Goal: Task Accomplishment & Management: Manage account settings

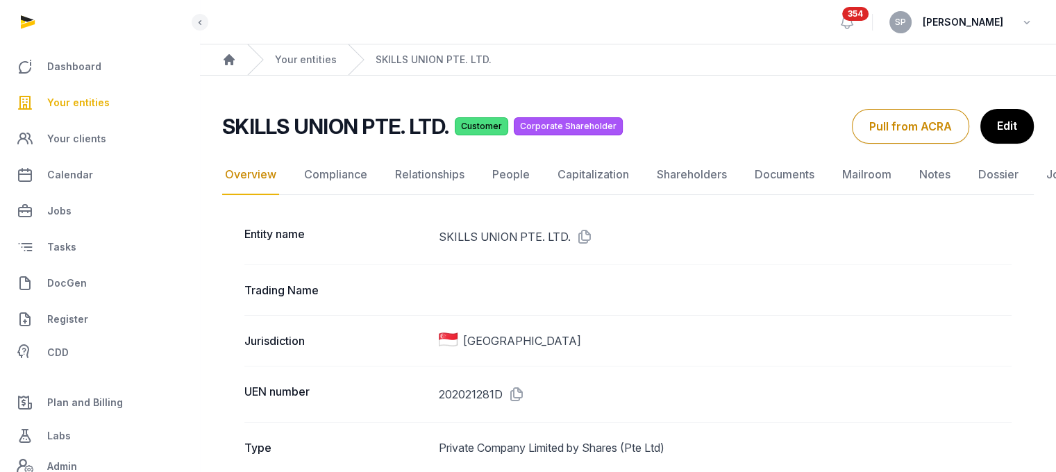
click at [514, 393] on icon at bounding box center [513, 394] width 22 height 22
click at [779, 173] on link "Documents" at bounding box center [784, 175] width 65 height 40
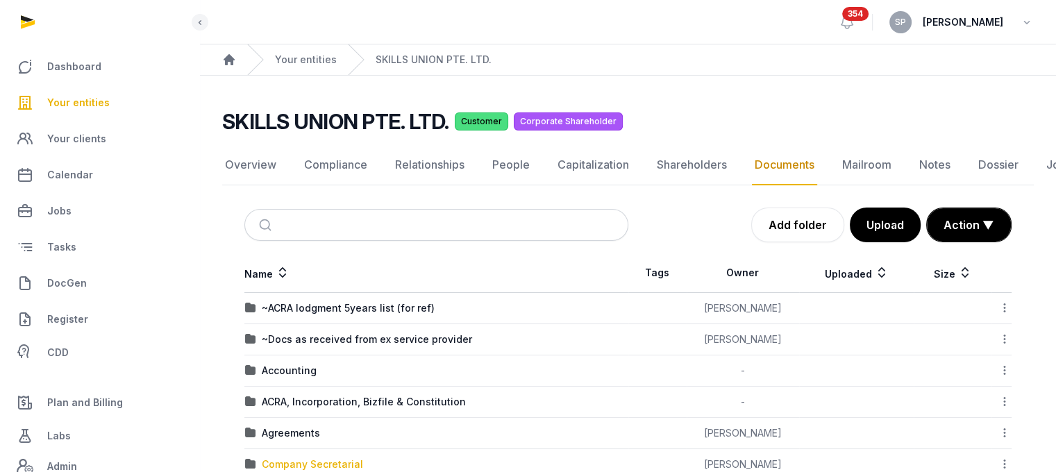
click at [286, 463] on div "Company Secretarial" at bounding box center [312, 464] width 101 height 14
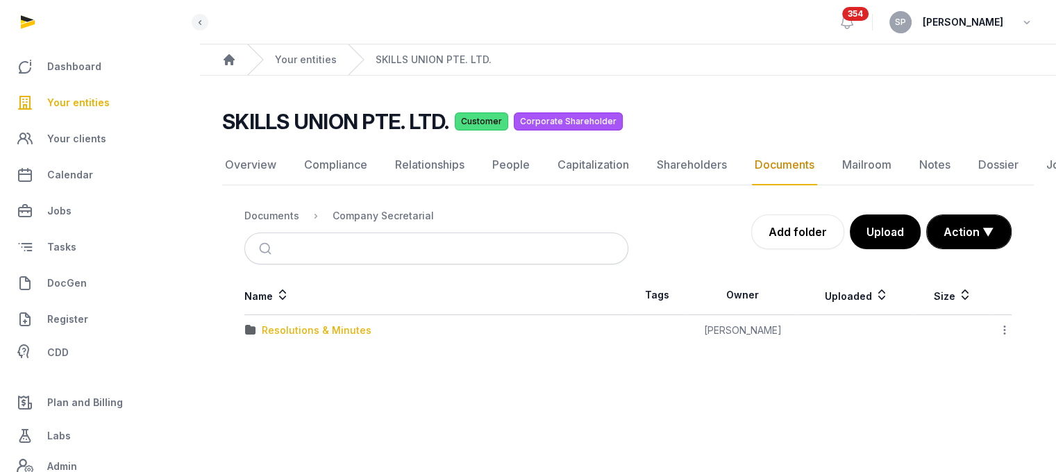
click at [332, 332] on div "Resolutions & Minutes" at bounding box center [317, 330] width 110 height 14
click at [282, 366] on div "2025" at bounding box center [274, 362] width 24 height 14
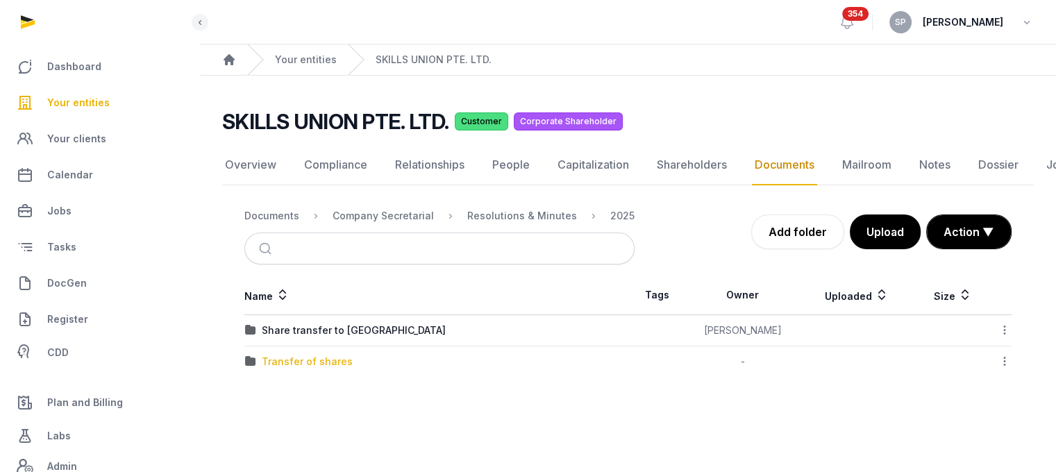
click at [294, 364] on div "Transfer of shares" at bounding box center [307, 362] width 91 height 14
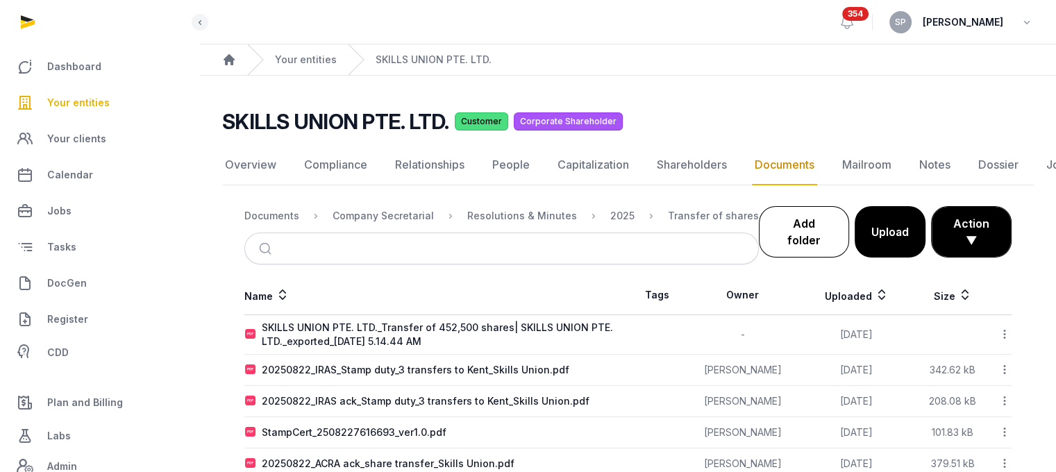
click at [796, 222] on link "Add folder" at bounding box center [804, 231] width 90 height 51
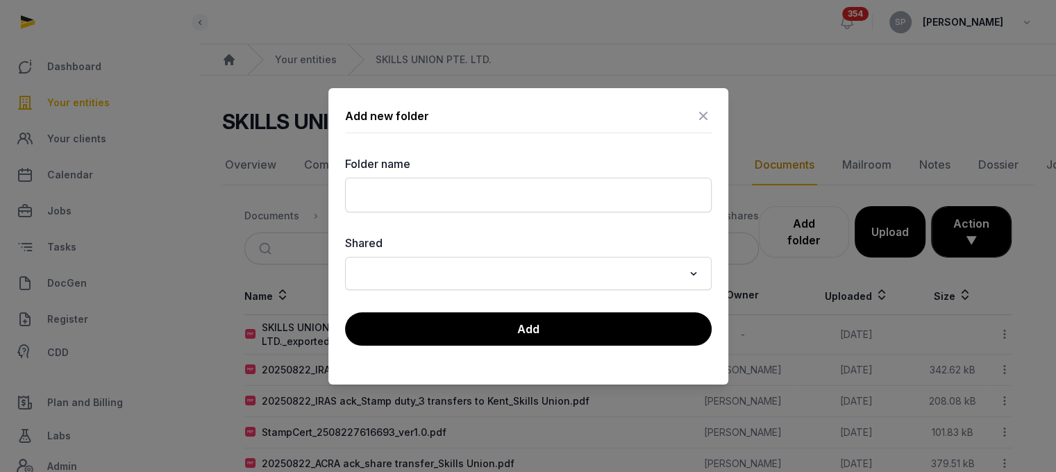
click at [700, 119] on icon at bounding box center [703, 116] width 17 height 22
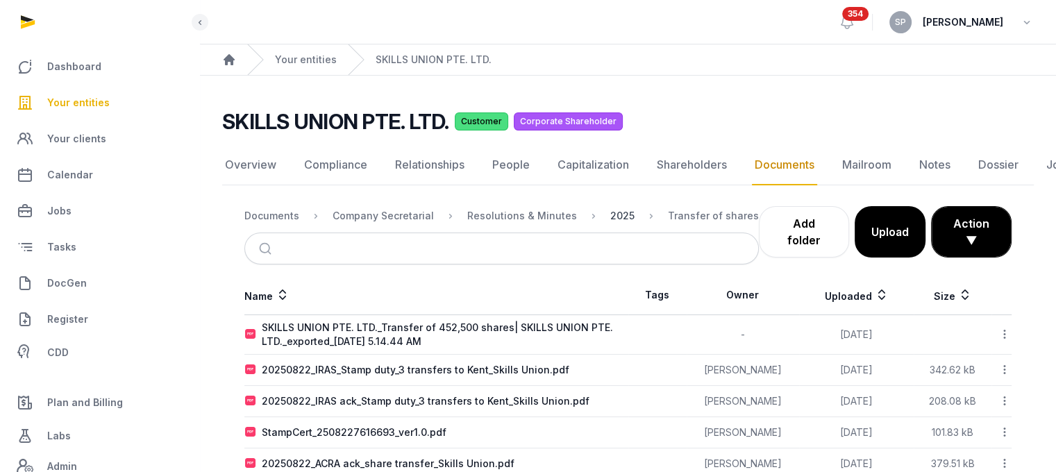
click at [611, 216] on div "2025" at bounding box center [622, 216] width 24 height 14
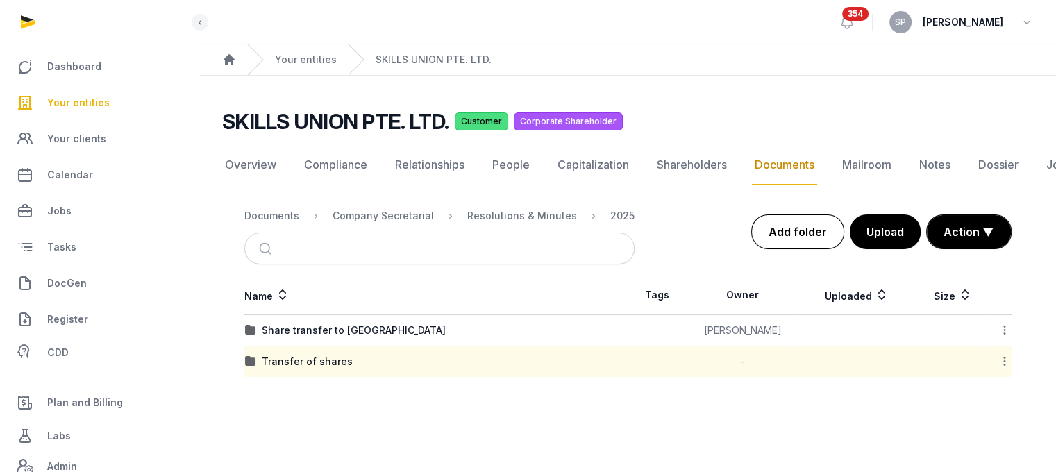
click at [806, 248] on link "Add folder" at bounding box center [797, 231] width 93 height 35
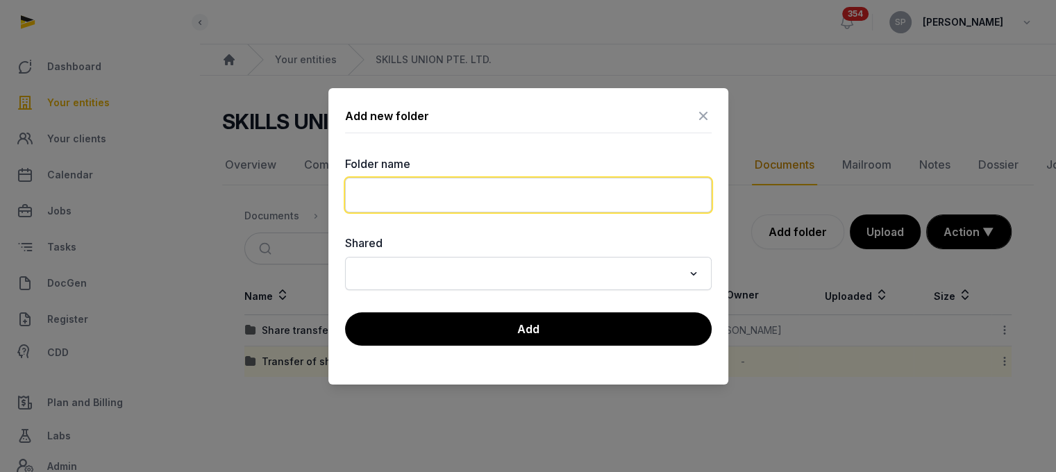
click at [505, 196] on input "text" at bounding box center [528, 195] width 366 height 35
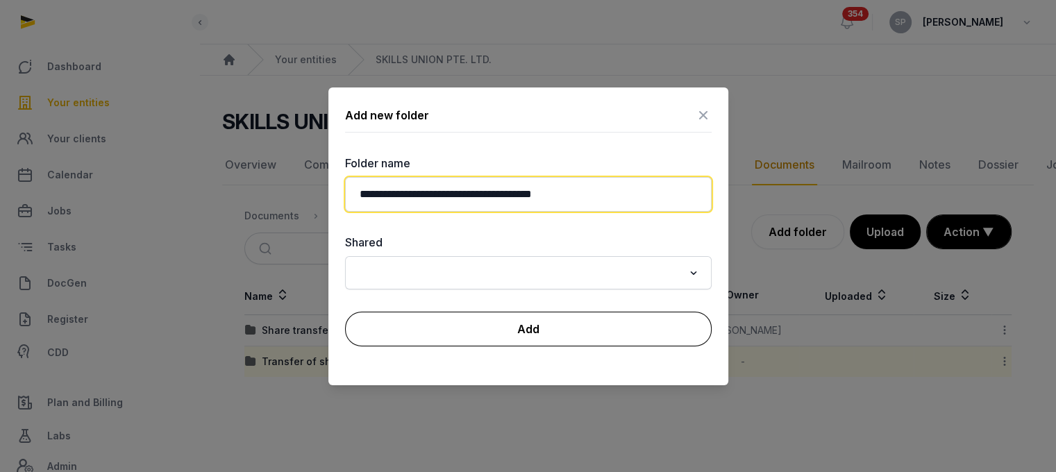
type input "**********"
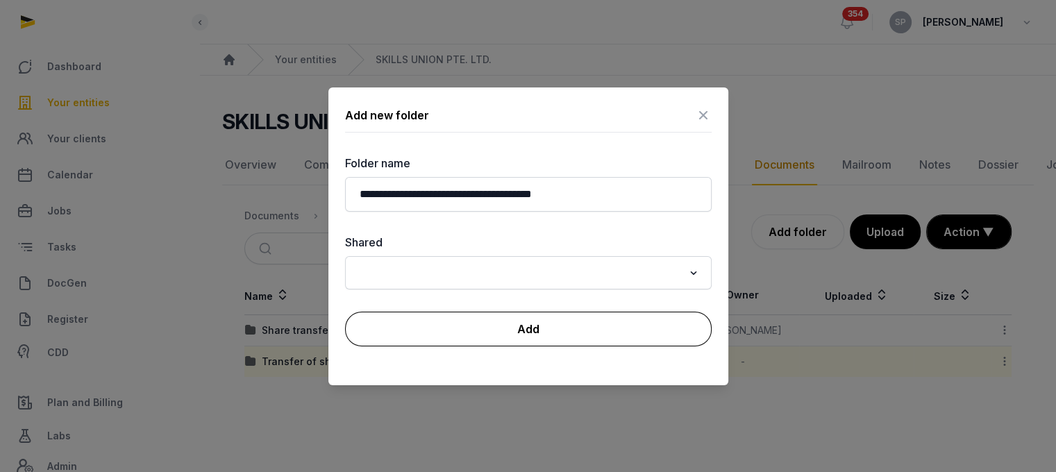
click at [548, 327] on button "Add" at bounding box center [528, 329] width 366 height 35
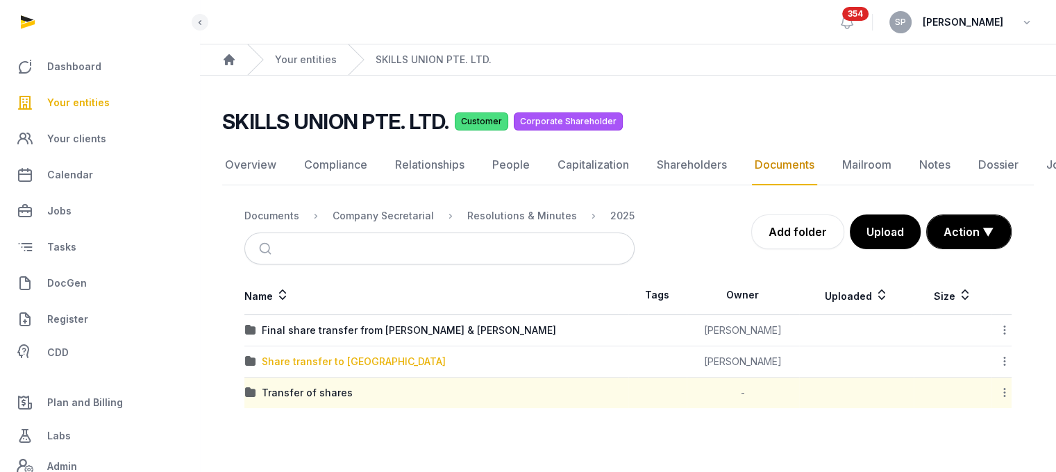
click at [358, 356] on div "Share transfer to [GEOGRAPHIC_DATA]" at bounding box center [354, 362] width 184 height 14
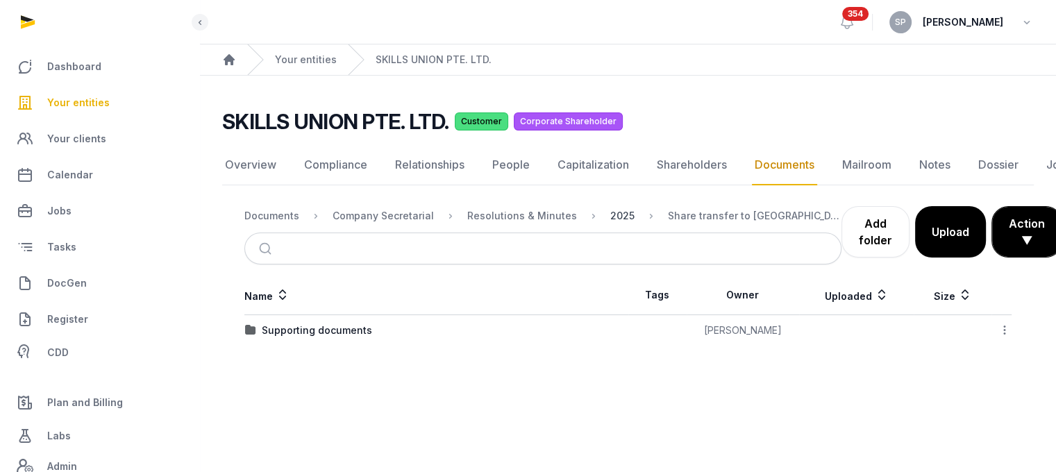
click at [610, 213] on div "2025" at bounding box center [622, 216] width 24 height 14
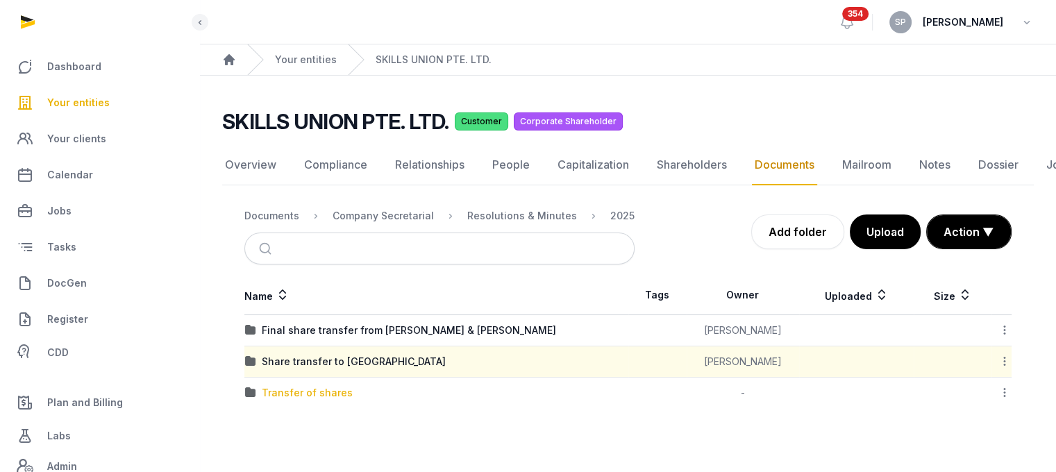
click at [337, 386] on div "Transfer of shares" at bounding box center [307, 393] width 91 height 14
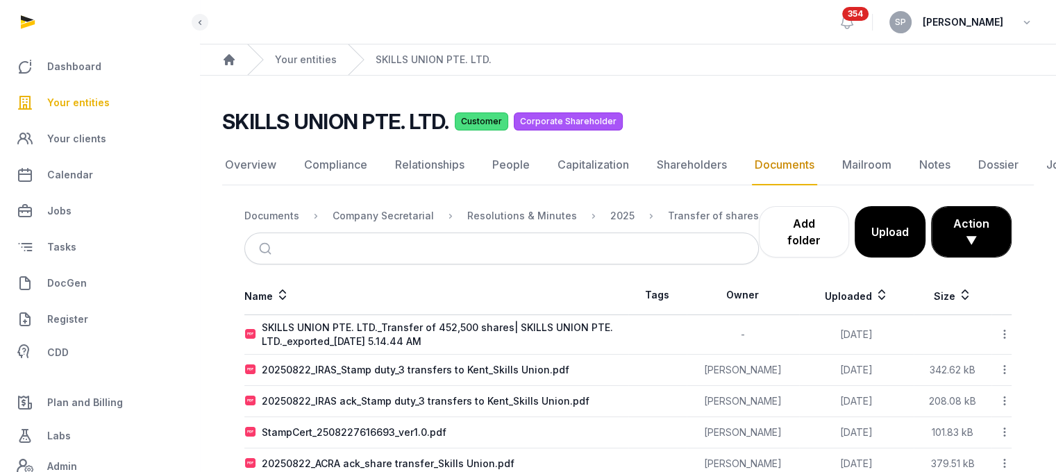
click at [998, 331] on icon at bounding box center [1004, 334] width 12 height 15
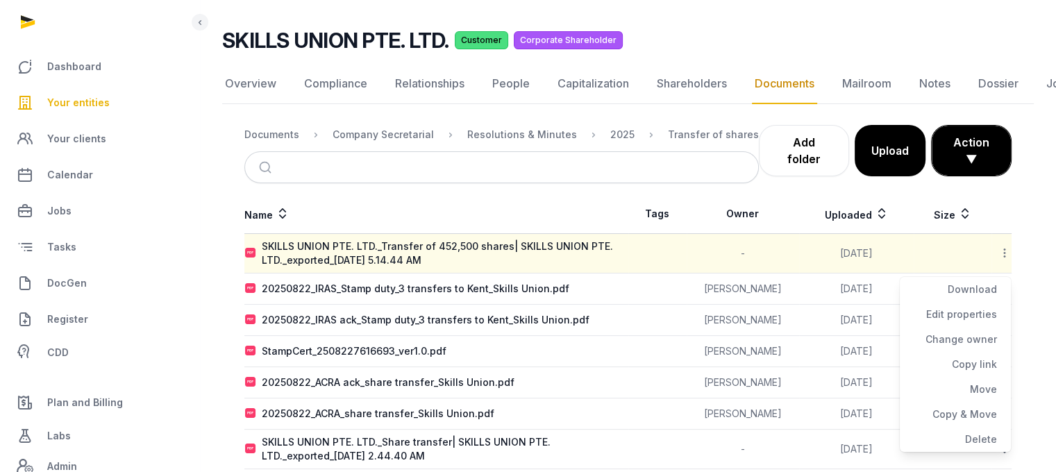
scroll to position [119, 0]
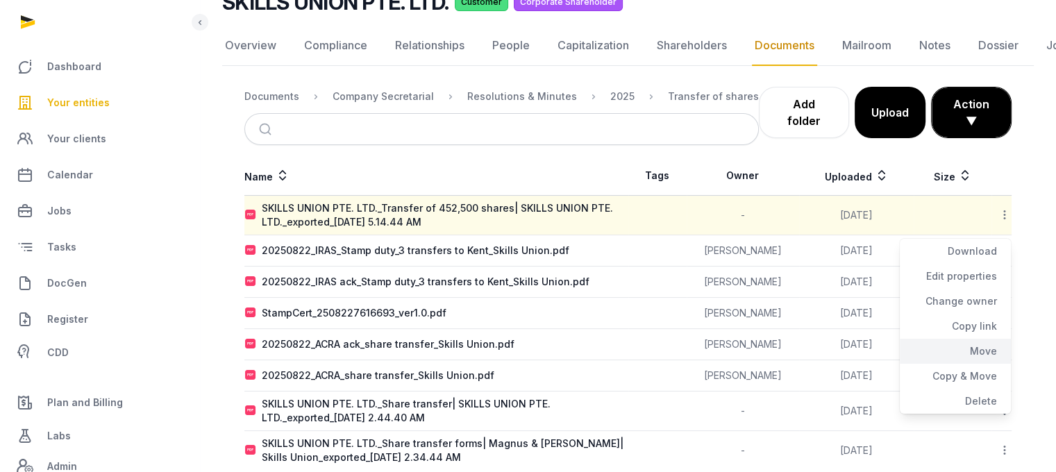
click at [972, 360] on div "Move" at bounding box center [954, 351] width 111 height 25
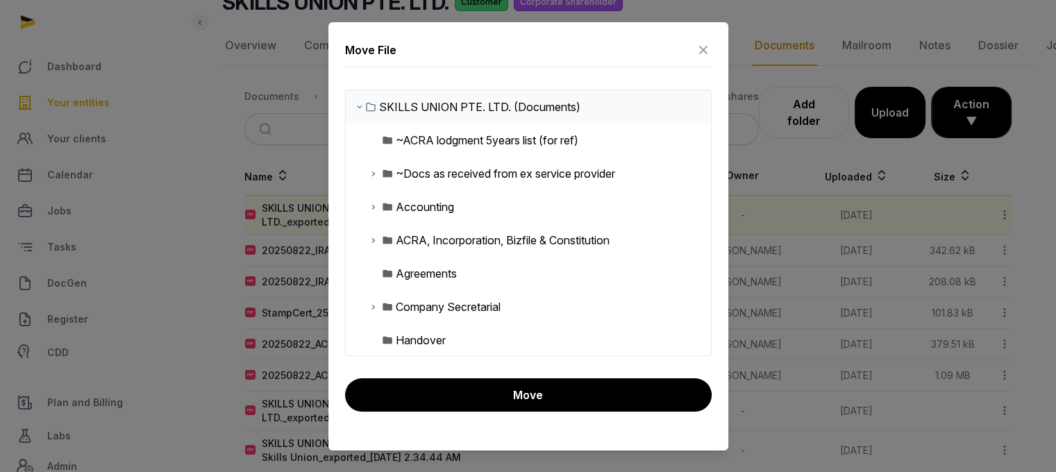
click at [375, 305] on icon at bounding box center [373, 306] width 11 height 17
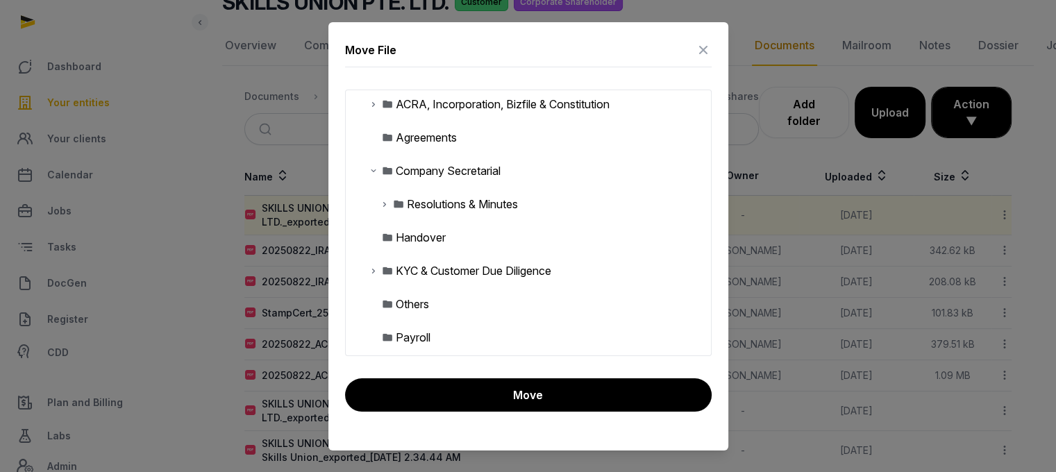
scroll to position [153, 0]
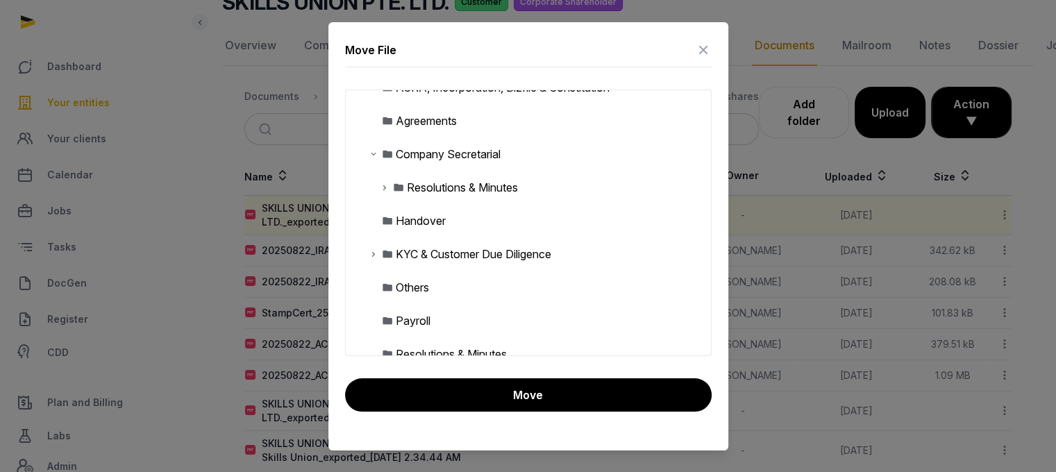
click at [383, 188] on icon at bounding box center [384, 187] width 11 height 17
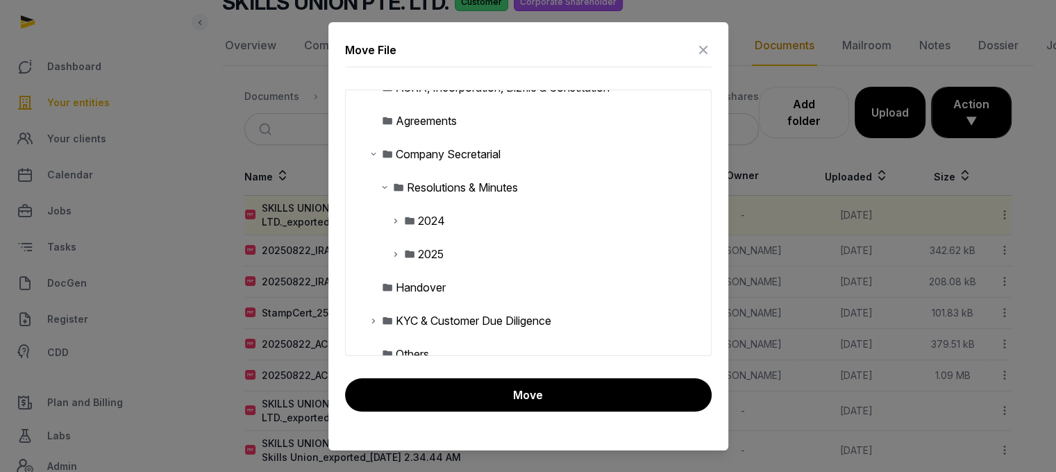
click at [393, 254] on icon at bounding box center [395, 254] width 11 height 17
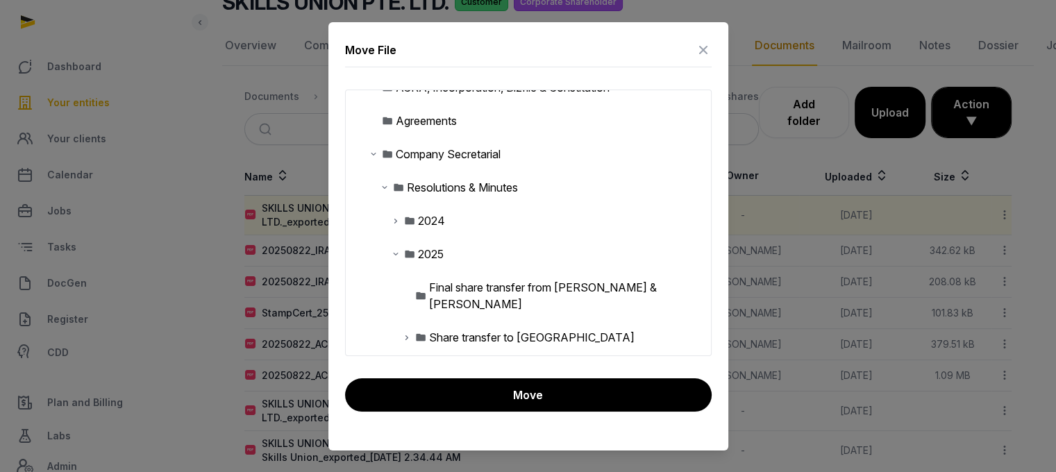
click at [440, 282] on div "Final share transfer from [PERSON_NAME] & [PERSON_NAME]" at bounding box center [564, 295] width 271 height 33
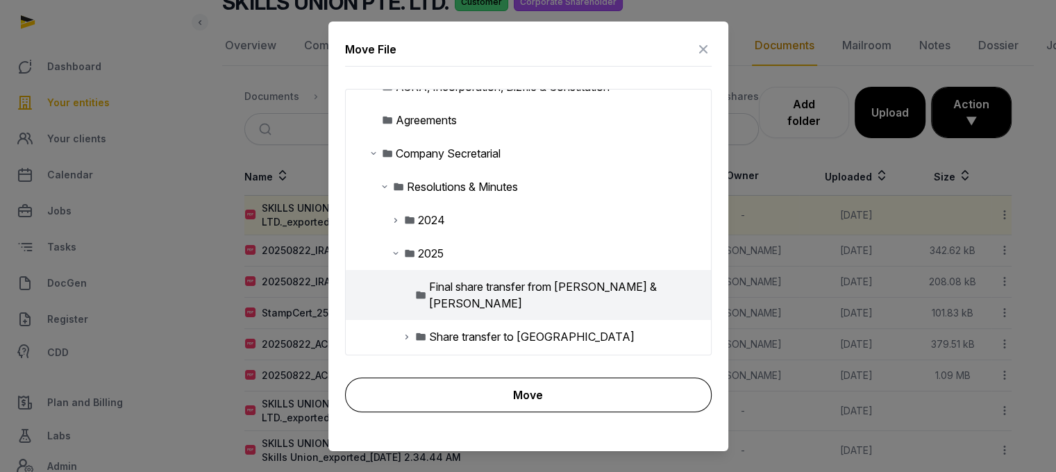
click at [541, 400] on button "Move" at bounding box center [528, 395] width 366 height 35
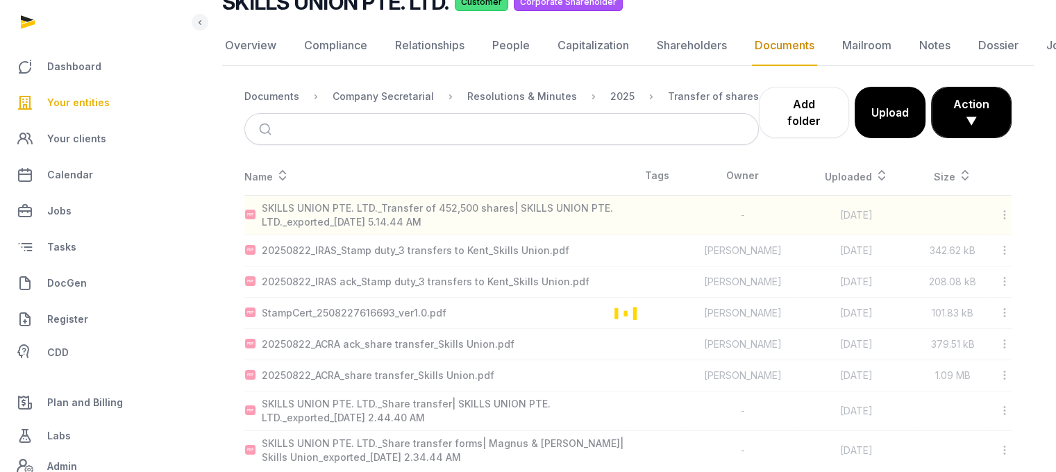
scroll to position [103, 0]
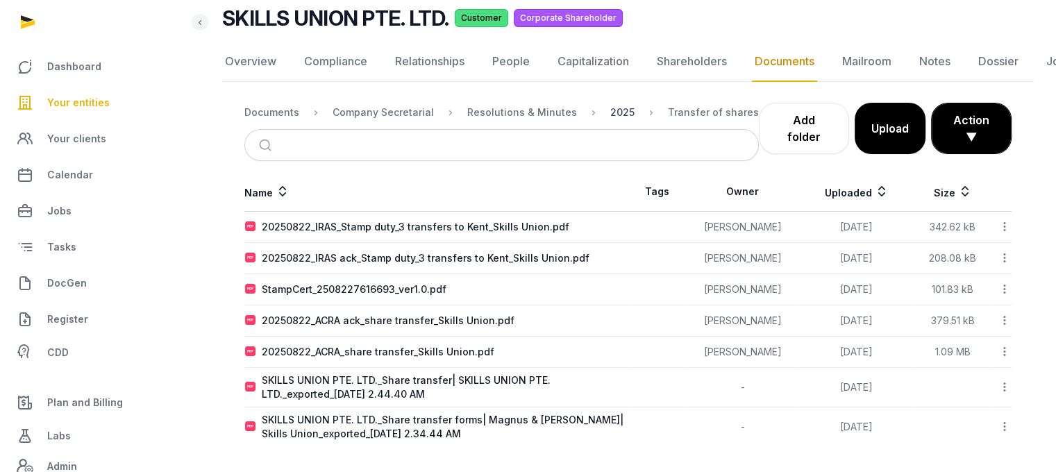
click at [610, 110] on div "2025" at bounding box center [622, 112] width 24 height 14
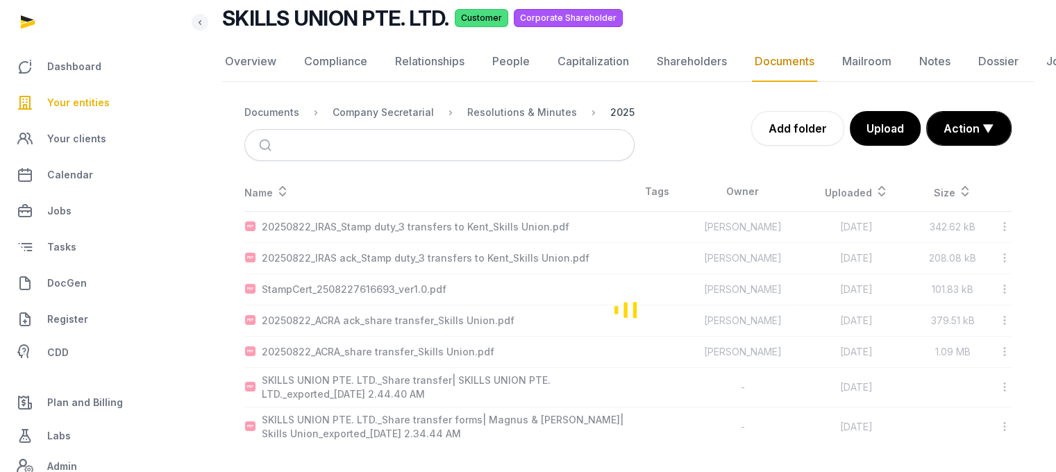
scroll to position [10, 0]
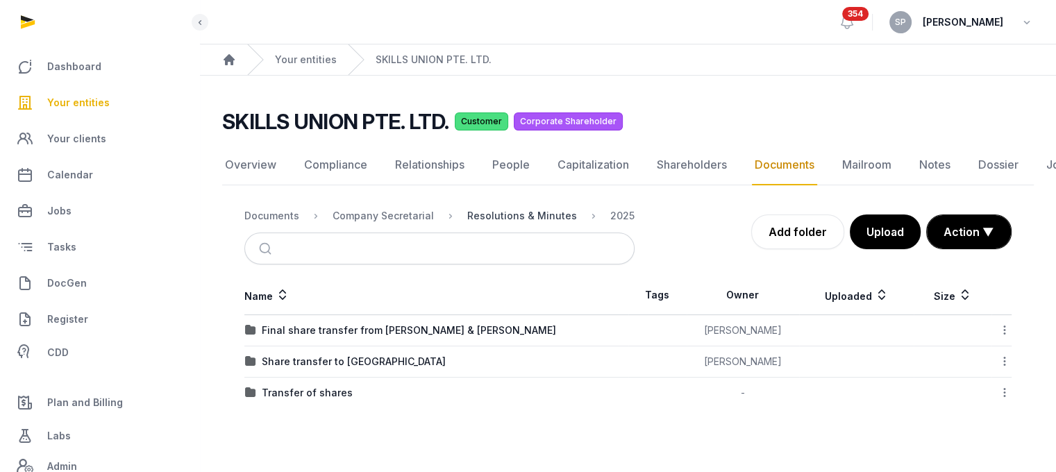
click at [521, 209] on div "Resolutions & Minutes" at bounding box center [522, 216] width 110 height 14
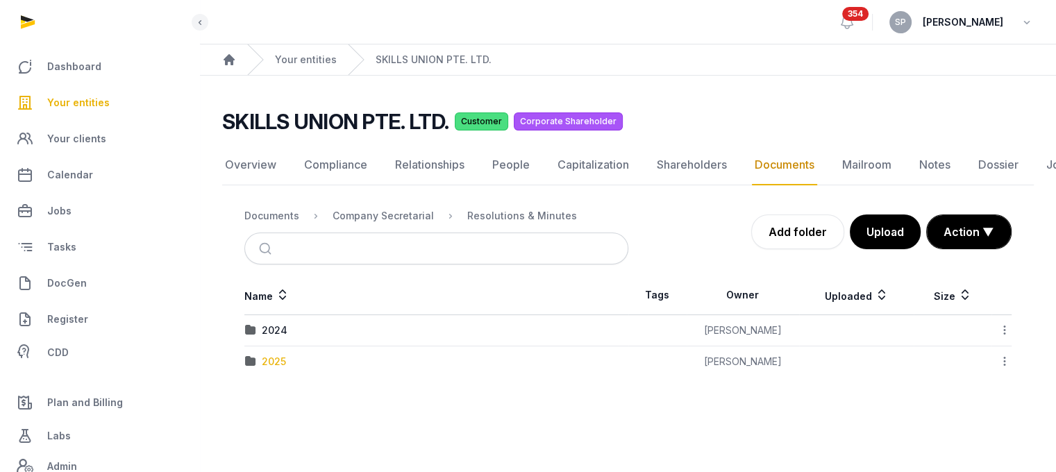
click at [275, 355] on div "2025" at bounding box center [274, 362] width 24 height 14
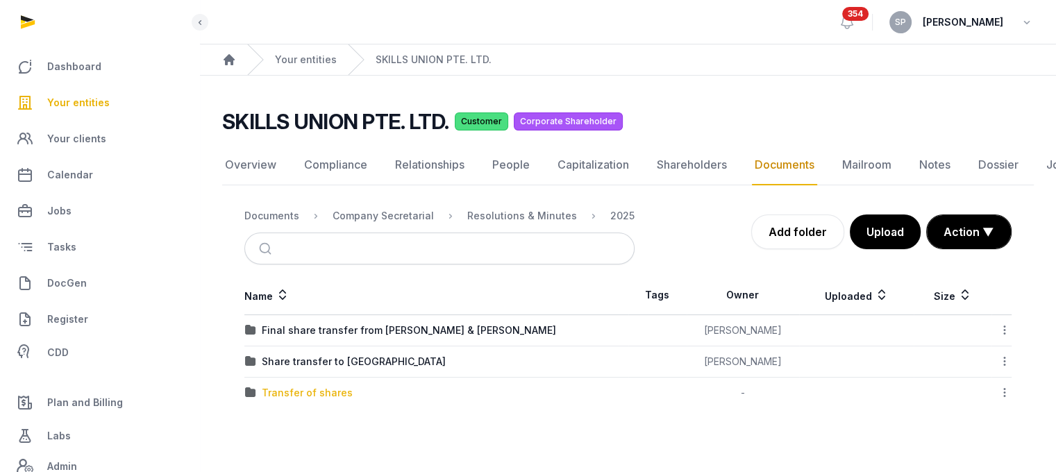
click at [325, 387] on div "Transfer of shares" at bounding box center [307, 393] width 91 height 14
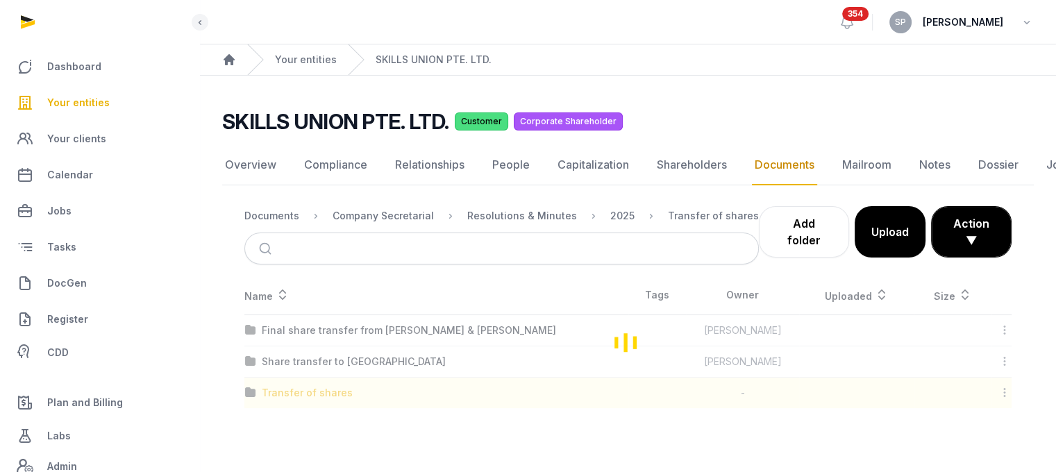
scroll to position [103, 0]
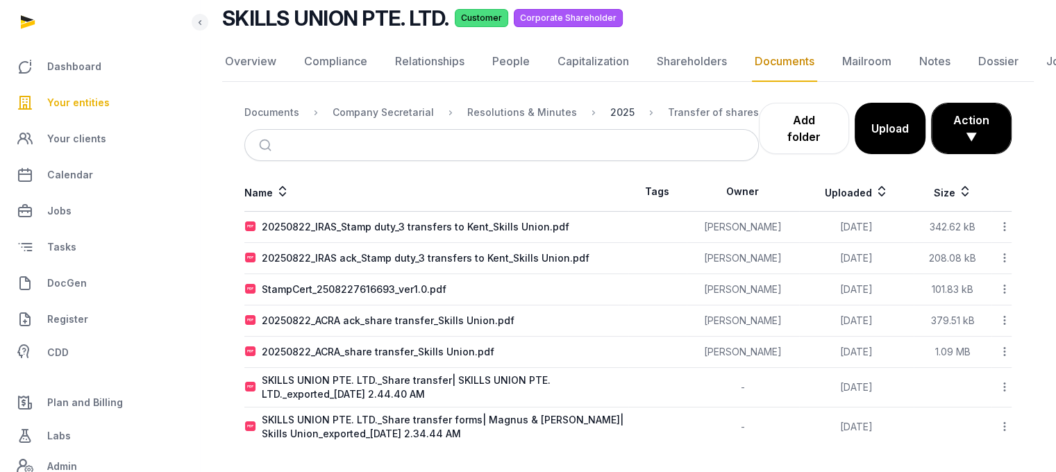
click at [610, 116] on div "2025" at bounding box center [622, 112] width 24 height 14
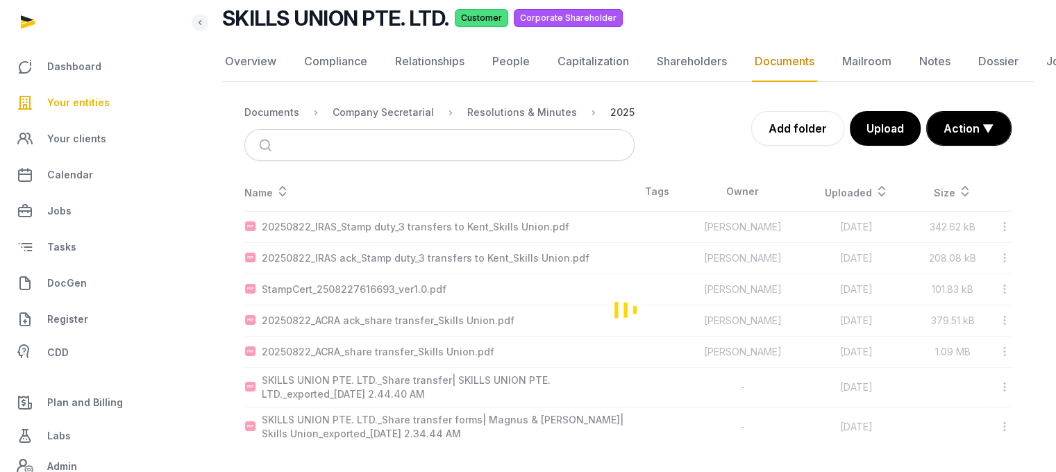
scroll to position [10, 0]
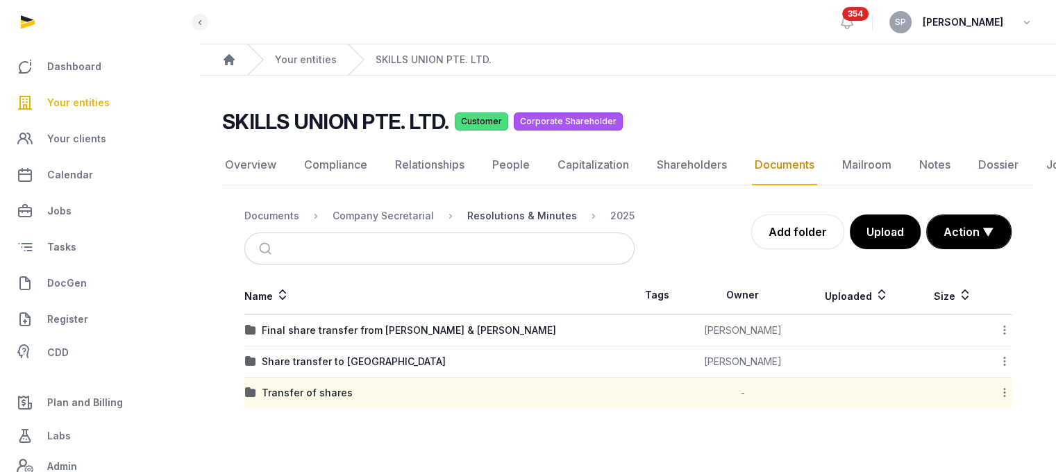
click at [555, 209] on div "Resolutions & Minutes" at bounding box center [522, 216] width 110 height 14
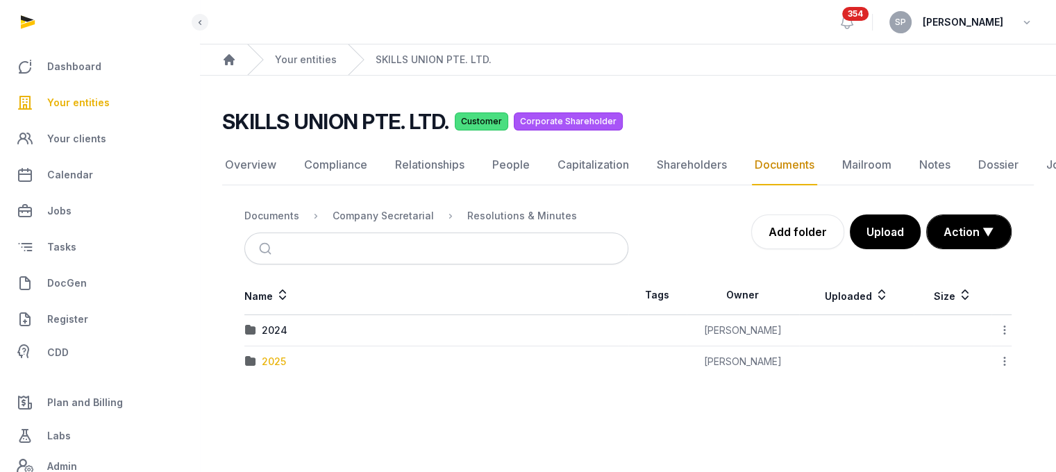
click at [270, 355] on div "2025" at bounding box center [274, 362] width 24 height 14
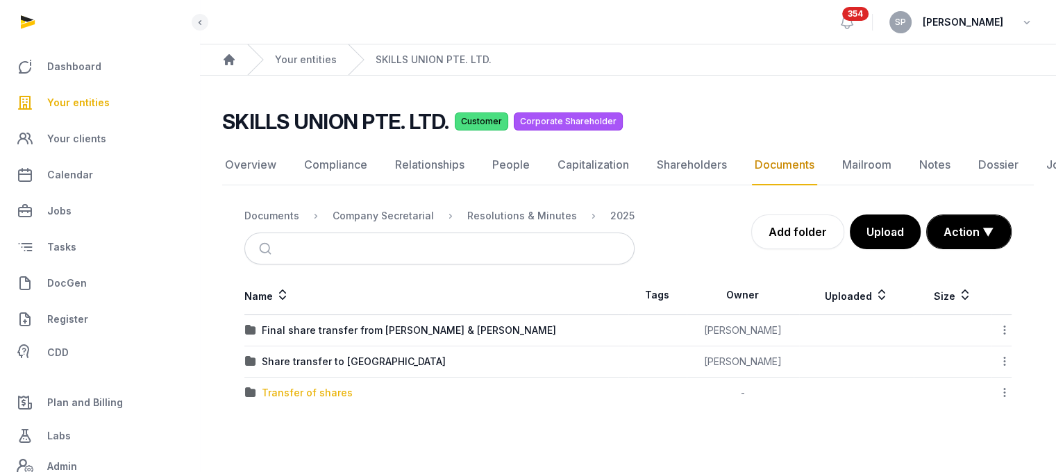
click at [283, 386] on div "Transfer of shares" at bounding box center [307, 393] width 91 height 14
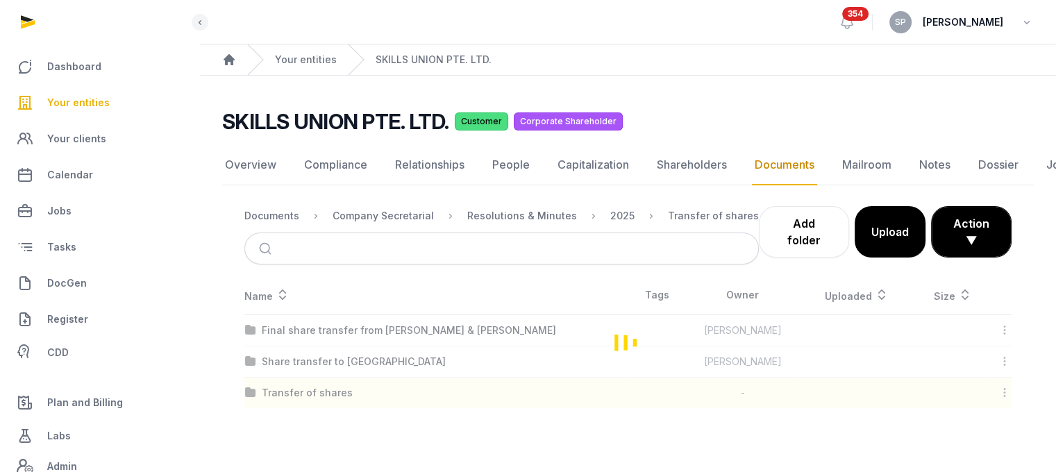
scroll to position [103, 0]
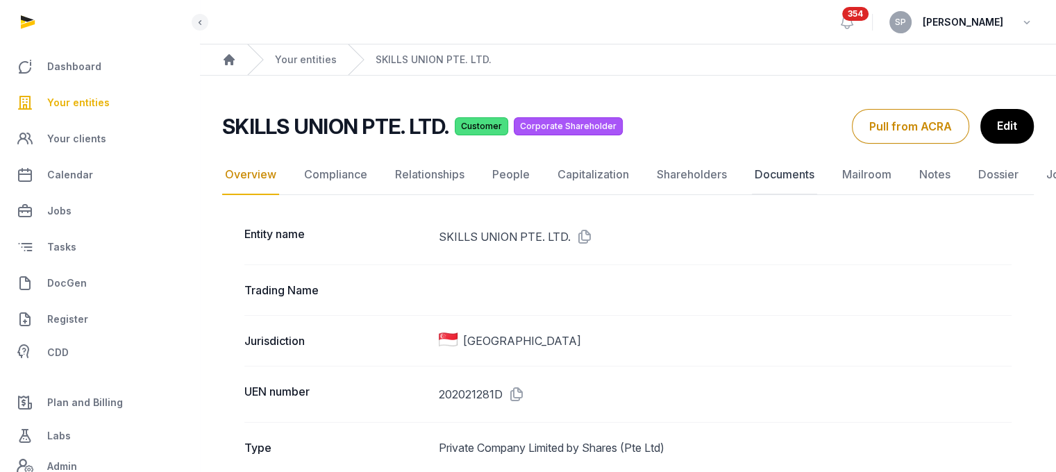
click at [775, 174] on link "Documents" at bounding box center [784, 175] width 65 height 40
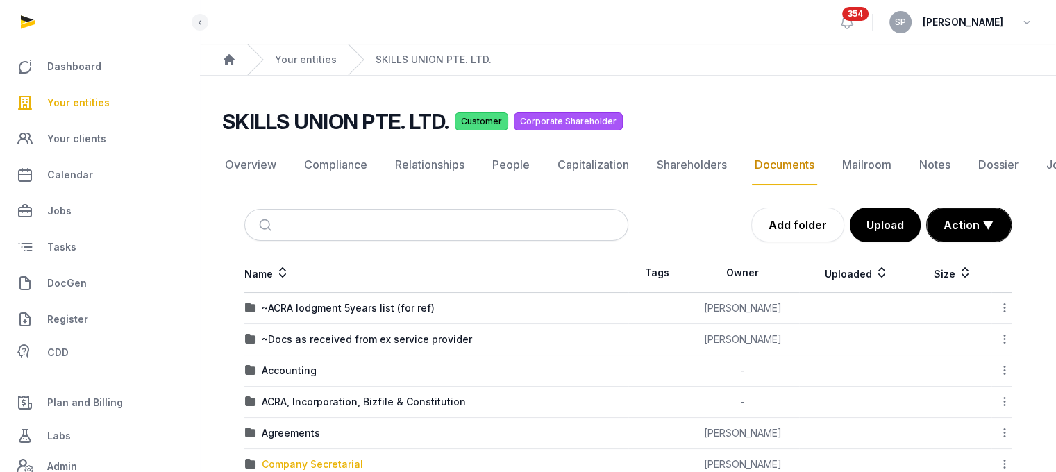
click at [313, 457] on div "Company Secretarial" at bounding box center [312, 464] width 101 height 14
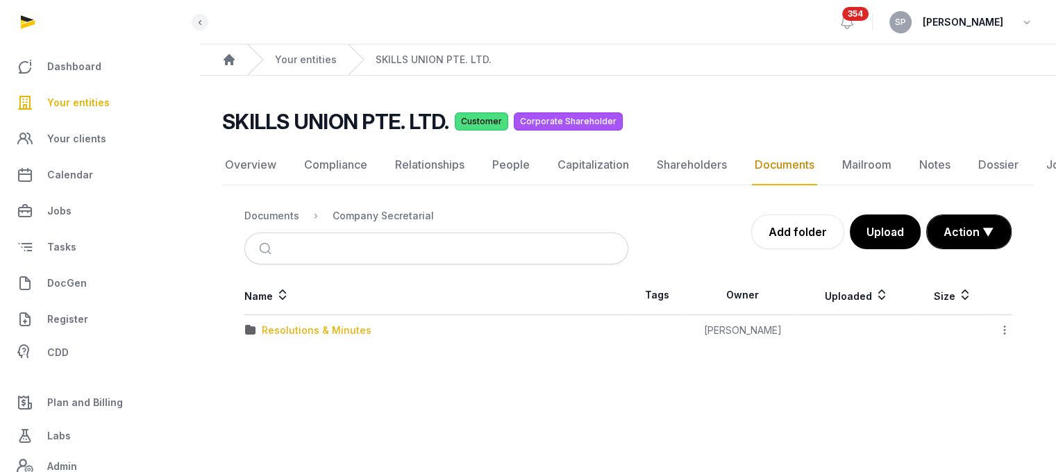
click at [347, 332] on div "Resolutions & Minutes" at bounding box center [317, 330] width 110 height 14
click at [262, 360] on div "2025" at bounding box center [274, 362] width 24 height 14
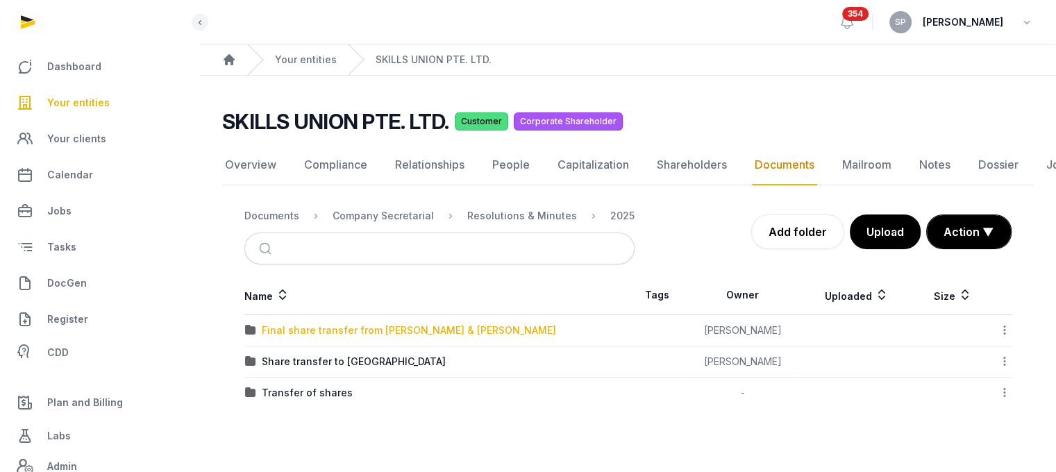
click at [328, 332] on div "Final share transfer from [PERSON_NAME] & [PERSON_NAME]" at bounding box center [409, 330] width 294 height 14
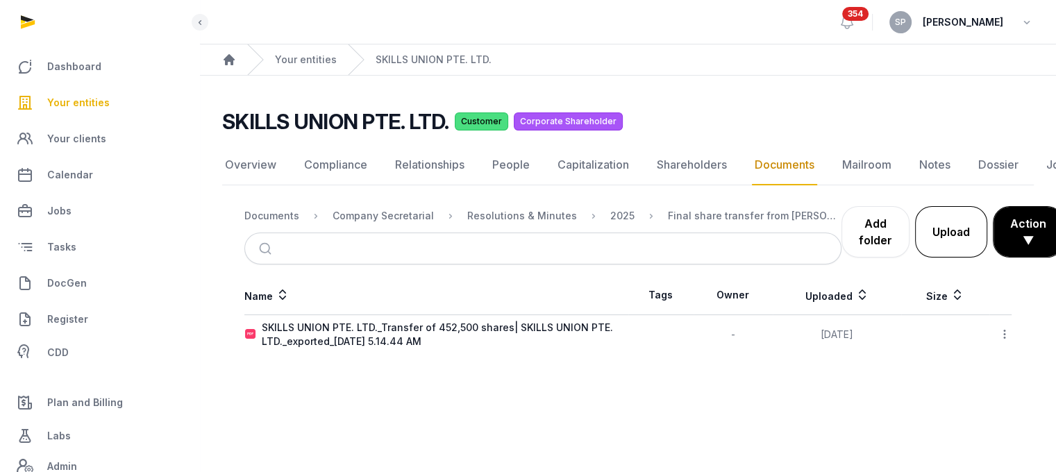
click at [940, 231] on button "Upload" at bounding box center [951, 231] width 72 height 51
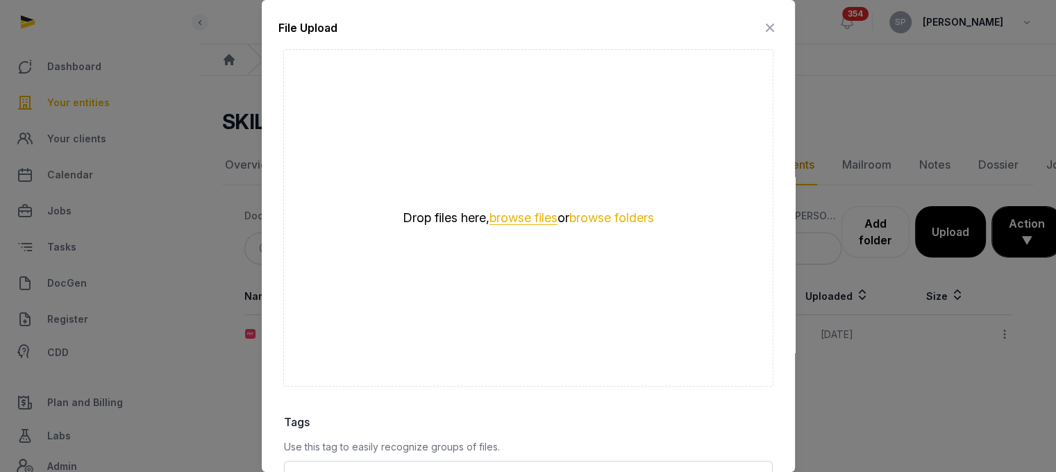
click at [544, 212] on button "browse files" at bounding box center [523, 218] width 68 height 13
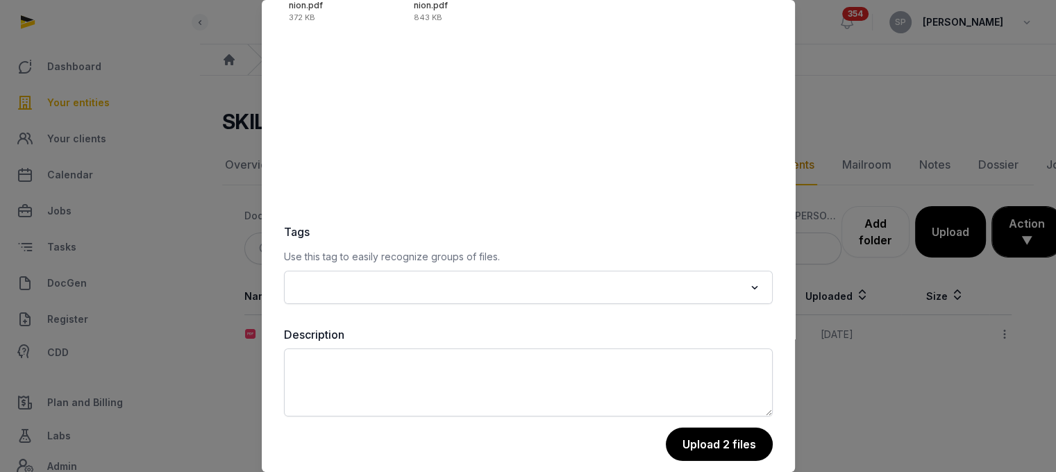
scroll to position [196, 0]
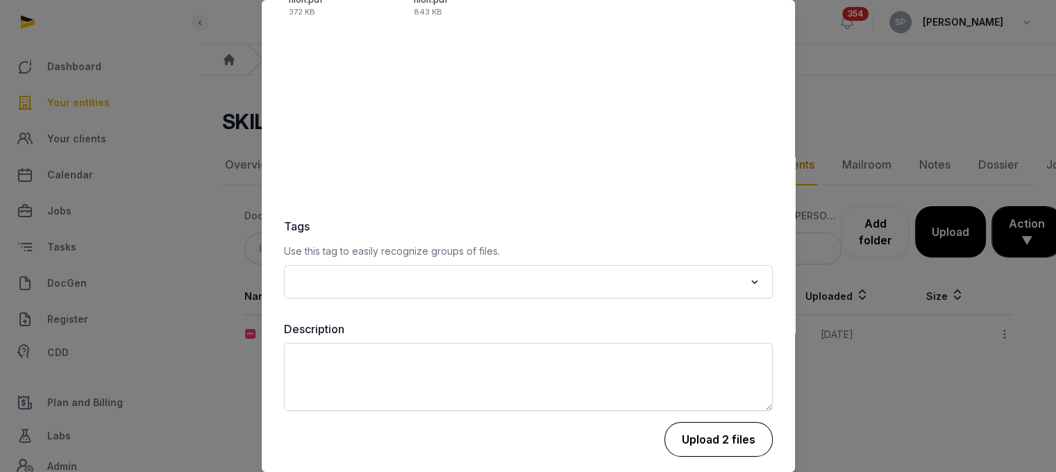
click at [706, 423] on button "Upload 2 files" at bounding box center [718, 439] width 108 height 35
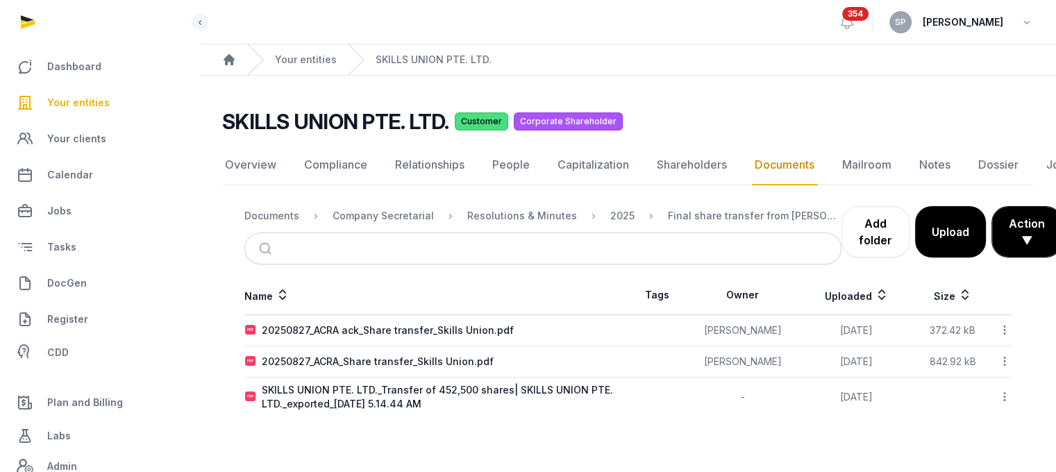
click at [621, 215] on ol "Documents Company Secretarial Resolutions & Minutes 2025 Final share transfer f…" at bounding box center [542, 216] width 597 height 17
click at [612, 215] on div "2025" at bounding box center [622, 216] width 24 height 14
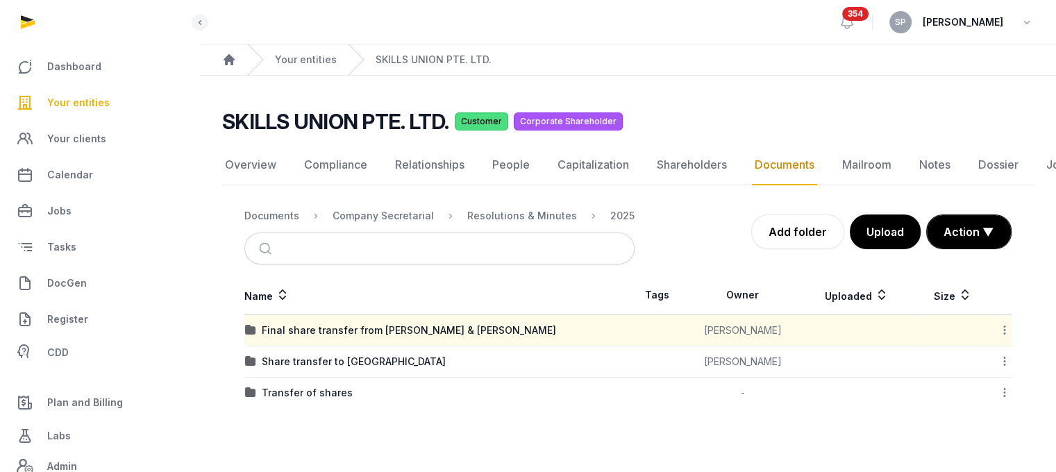
click at [999, 332] on icon at bounding box center [1004, 330] width 12 height 15
click at [977, 437] on div "Copy link" at bounding box center [954, 441] width 111 height 25
click at [1010, 329] on icon at bounding box center [1004, 330] width 12 height 15
click at [979, 443] on div "Copy link" at bounding box center [954, 441] width 111 height 25
click at [273, 208] on ol "Documents Company Secretarial Resolutions & Minutes 2025" at bounding box center [439, 216] width 390 height 17
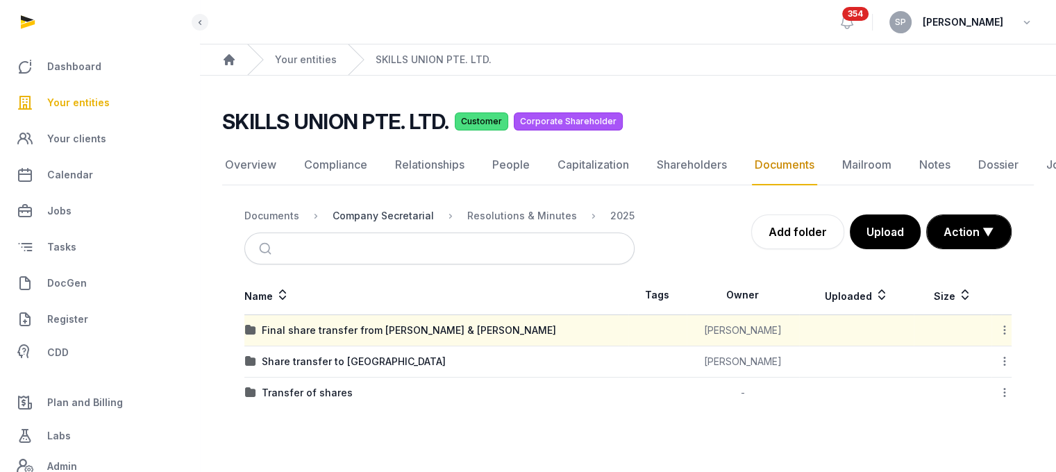
click at [359, 214] on div "Company Secretarial" at bounding box center [382, 216] width 101 height 14
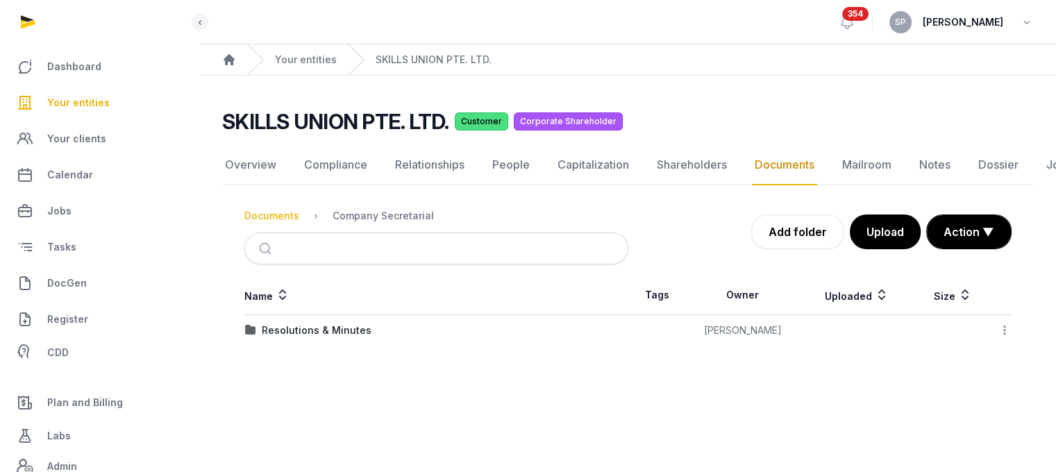
click at [294, 217] on div "Documents" at bounding box center [271, 216] width 55 height 14
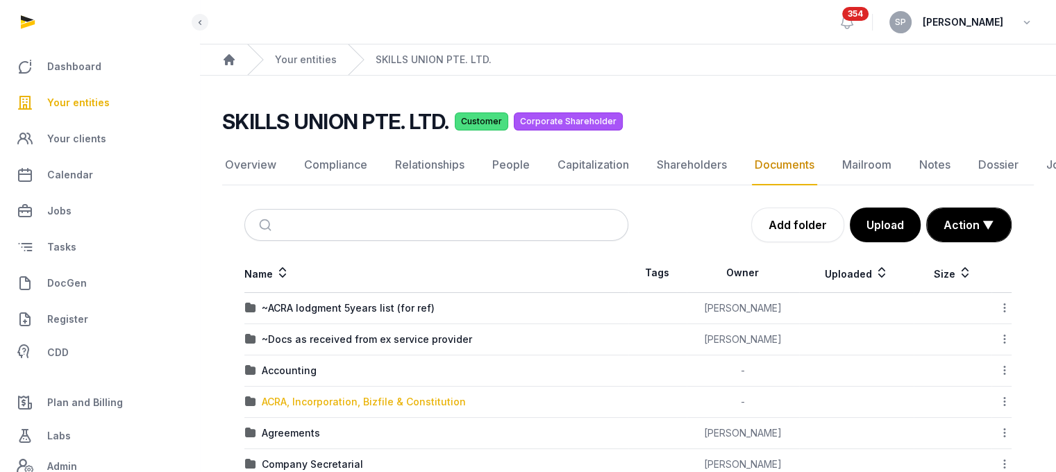
click at [340, 400] on div "ACRA, Incorporation, Bizfile & Constitution" at bounding box center [364, 402] width 204 height 14
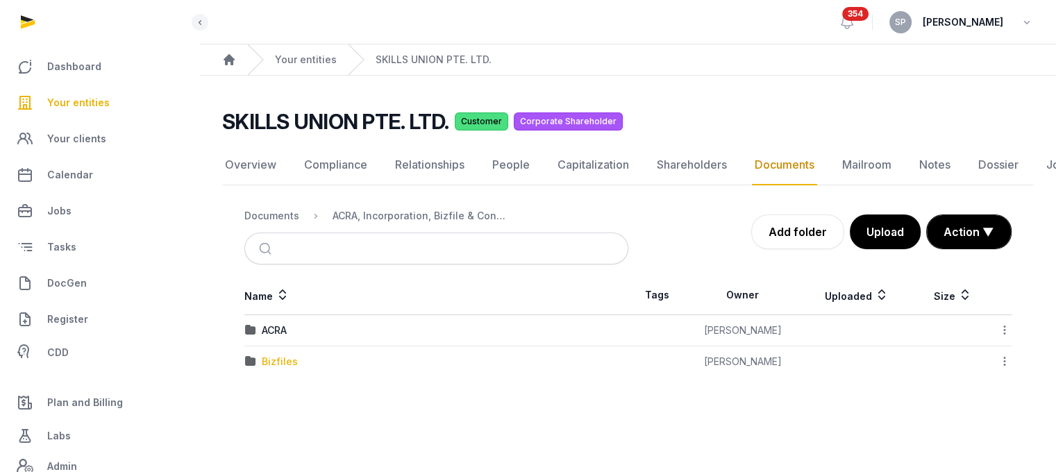
click at [289, 358] on div "Bizfiles" at bounding box center [280, 362] width 36 height 14
click at [284, 355] on div "2025" at bounding box center [274, 362] width 24 height 14
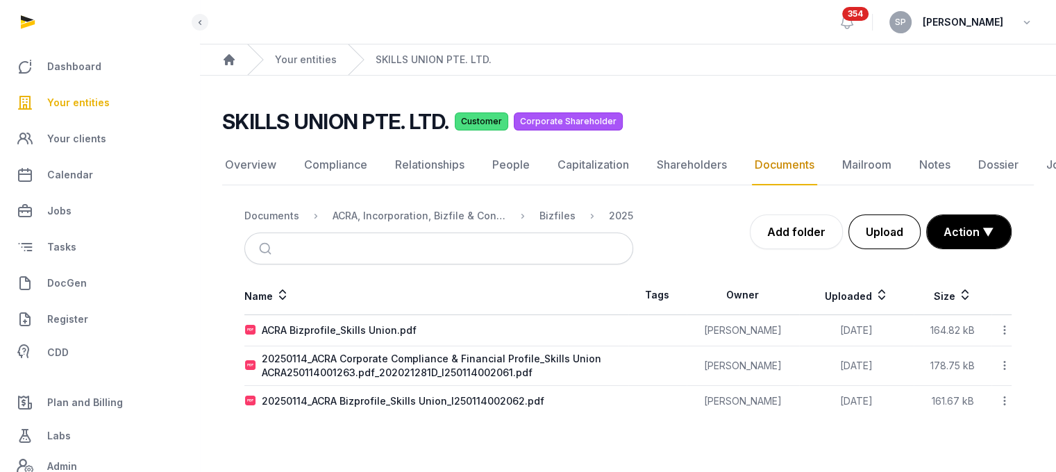
click at [888, 238] on button "Upload" at bounding box center [884, 231] width 72 height 35
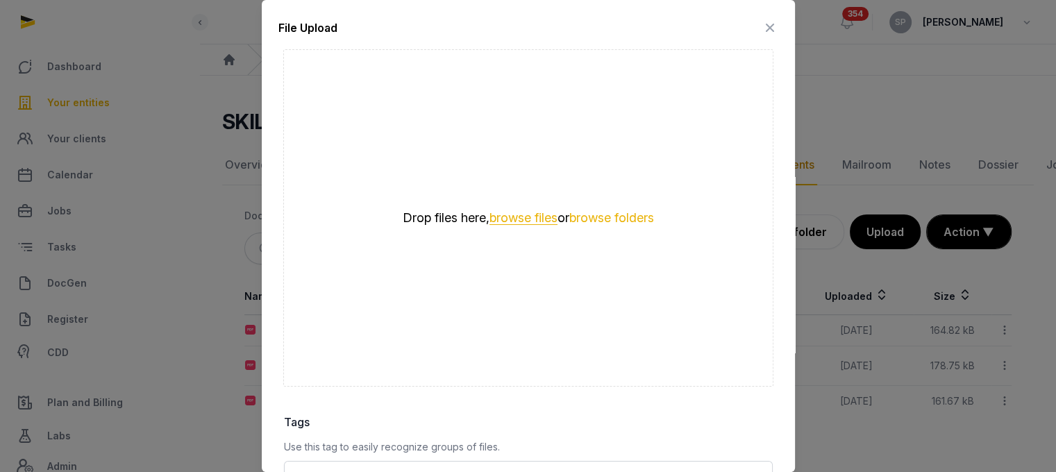
click at [506, 212] on button "browse files" at bounding box center [523, 218] width 68 height 13
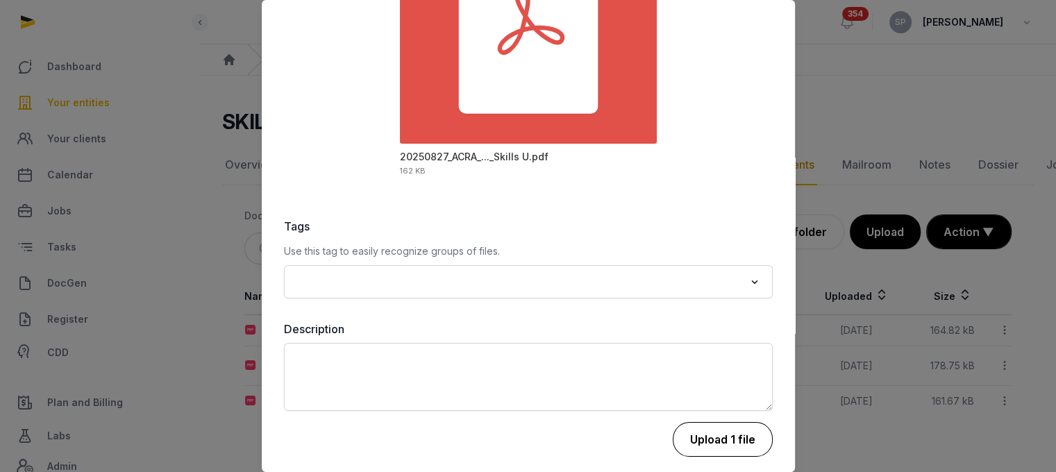
click at [738, 422] on button "Upload 1 file" at bounding box center [723, 439] width 100 height 35
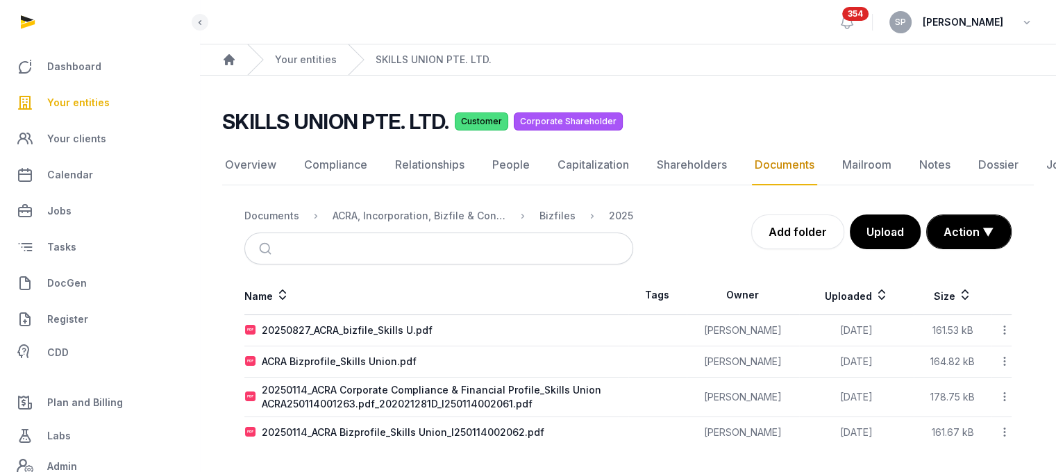
scroll to position [10, 0]
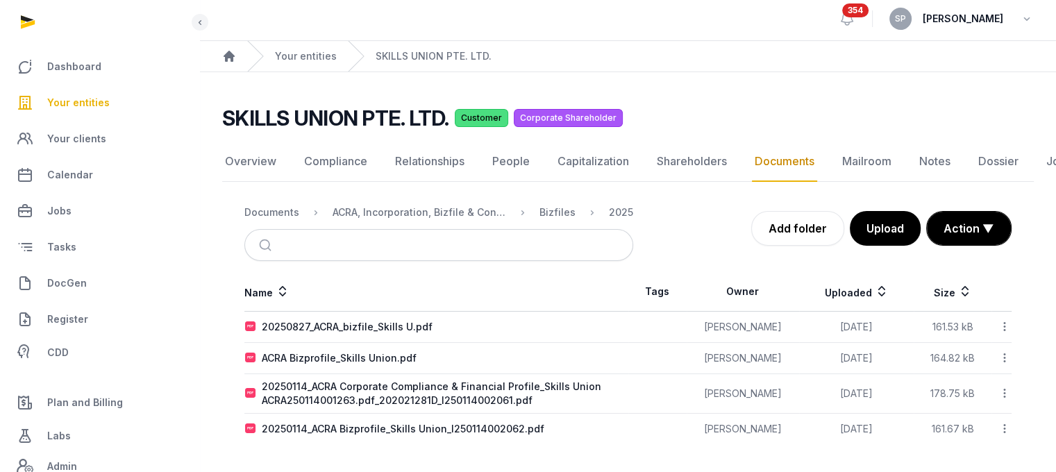
click at [1003, 319] on icon at bounding box center [1004, 326] width 12 height 15
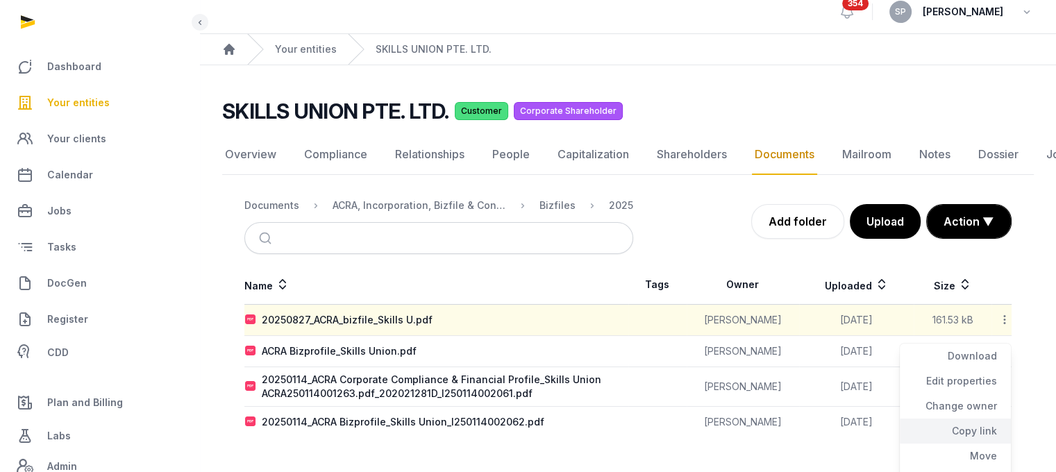
click at [975, 428] on div "Copy link" at bounding box center [954, 431] width 111 height 25
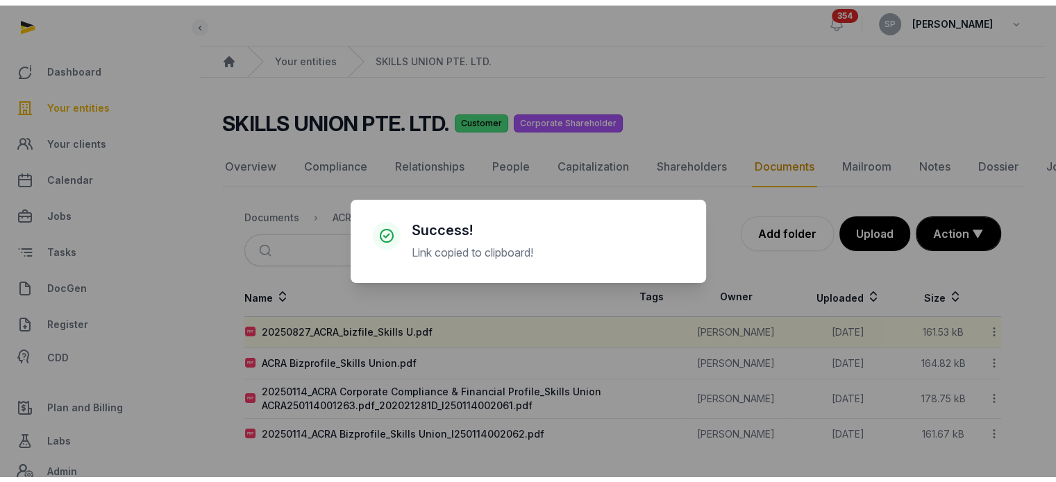
scroll to position [0, 0]
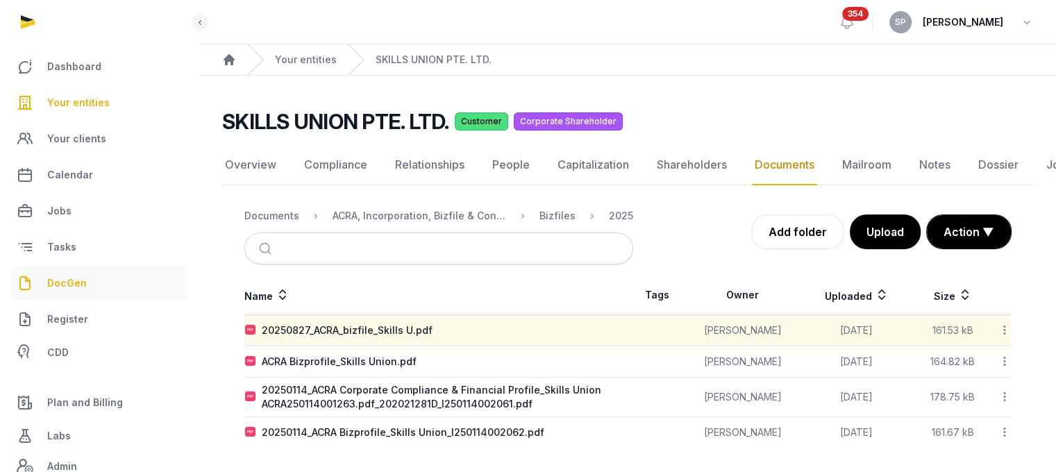
click at [71, 282] on span "DocGen" at bounding box center [67, 283] width 40 height 17
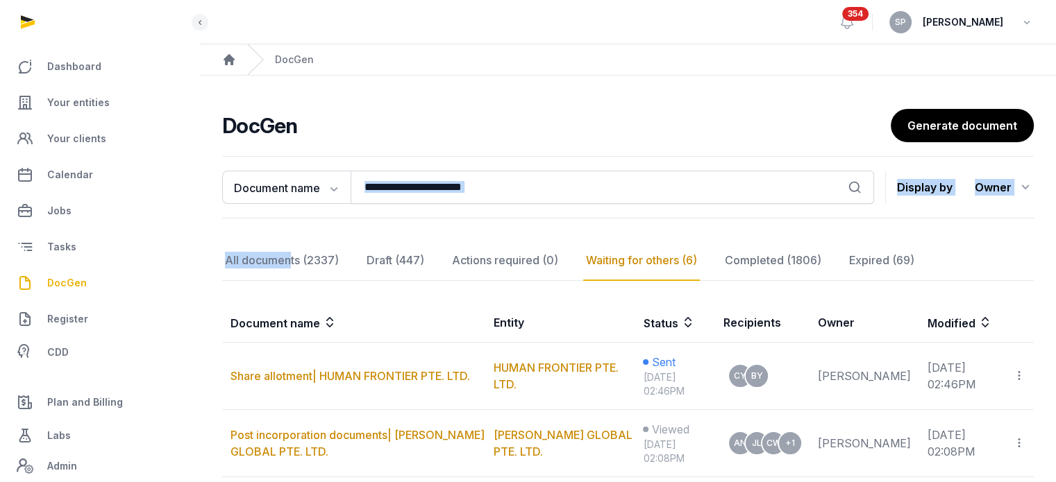
drag, startPoint x: 283, startPoint y: 258, endPoint x: 393, endPoint y: 185, distance: 131.7
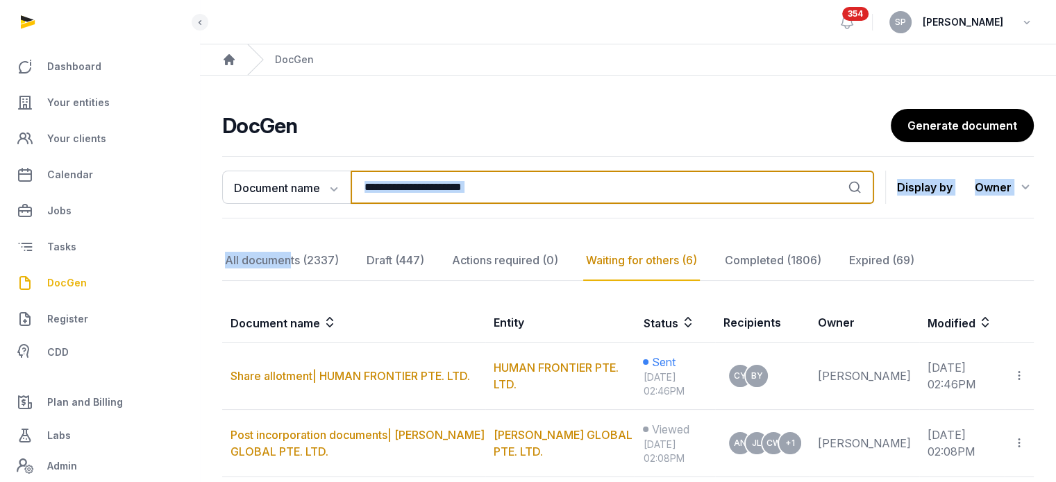
click at [393, 185] on input "search" at bounding box center [611, 187] width 523 height 33
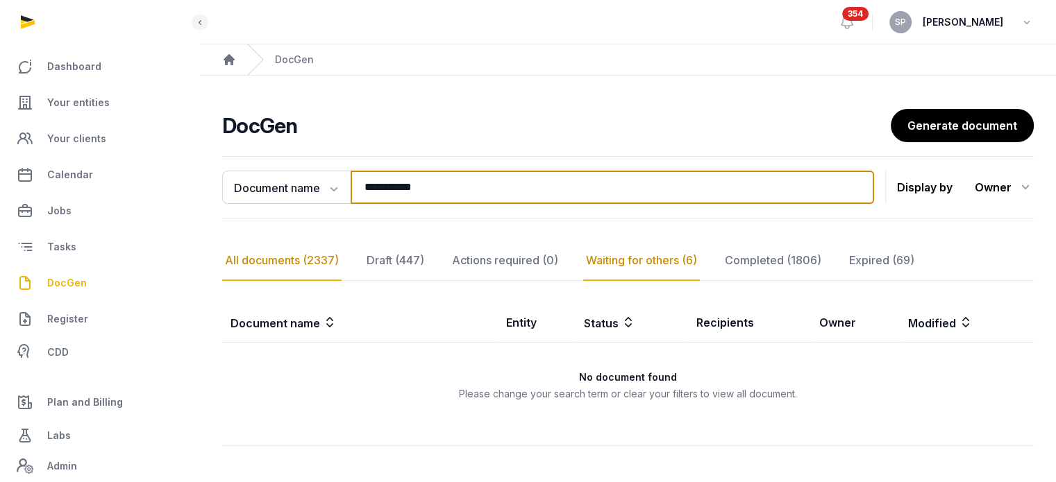
type input "**********"
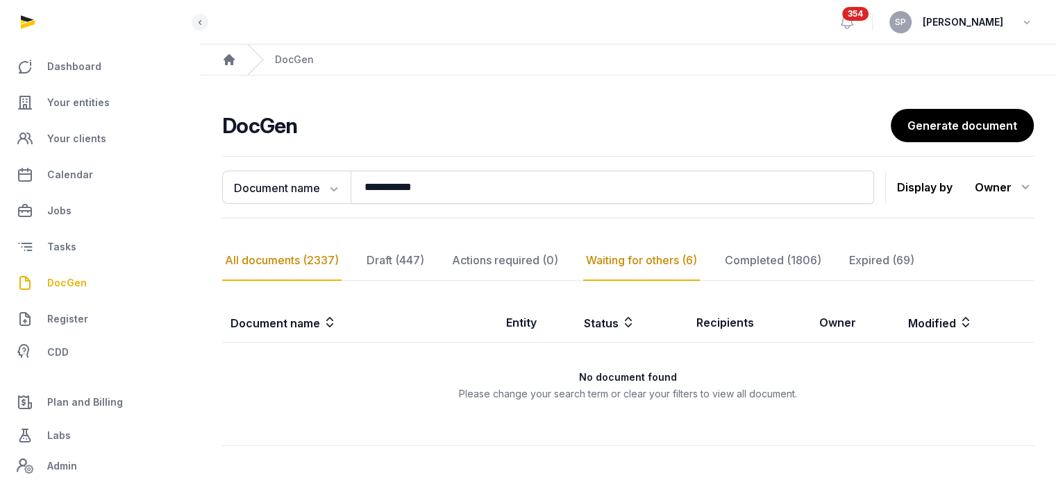
click at [326, 268] on div "All documents (2337)" at bounding box center [281, 261] width 119 height 40
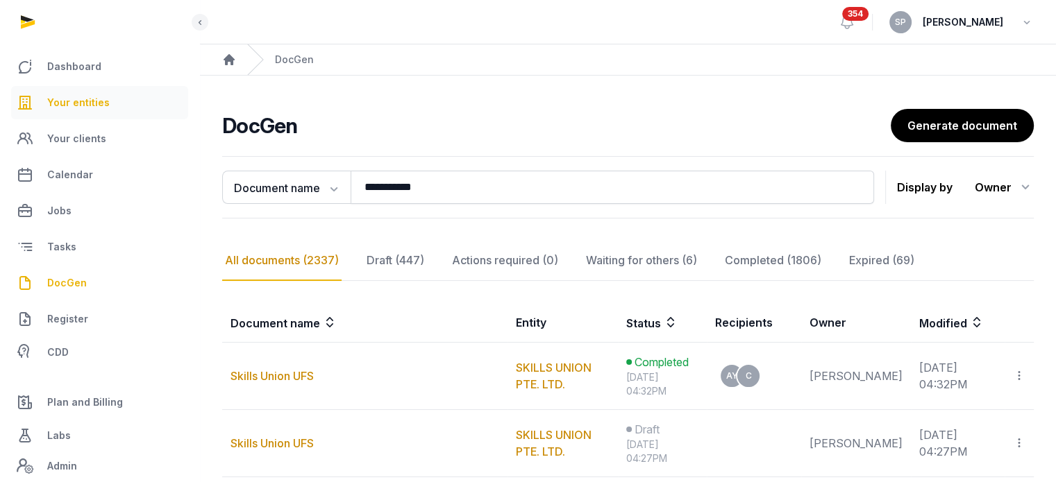
click at [132, 110] on link "Your entities" at bounding box center [99, 102] width 177 height 33
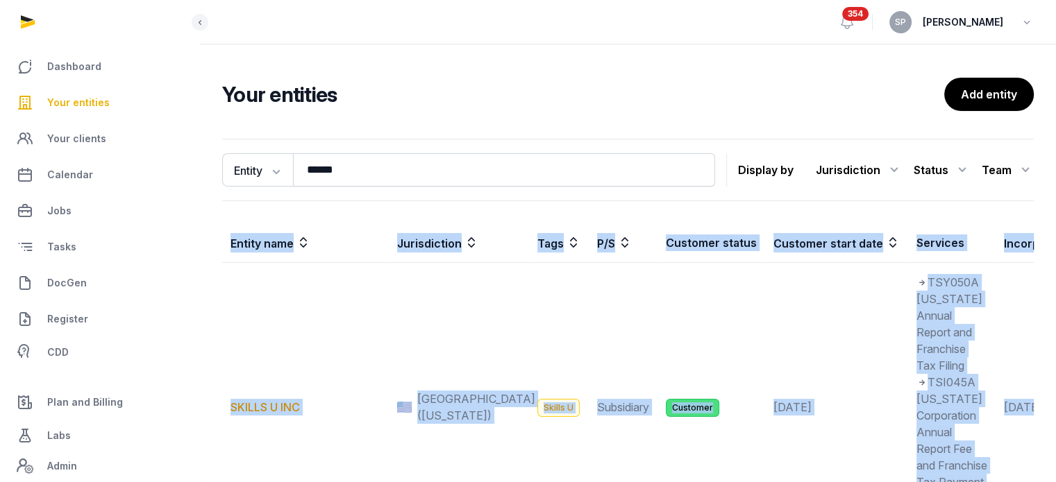
drag, startPoint x: 1058, startPoint y: 239, endPoint x: 1065, endPoint y: 291, distance: 52.5
click at [1055, 316] on html "Dashboard Your entities Your clients Calendar Jobs Tasks DocGen Register CDD Pl…" at bounding box center [528, 392] width 1056 height 784
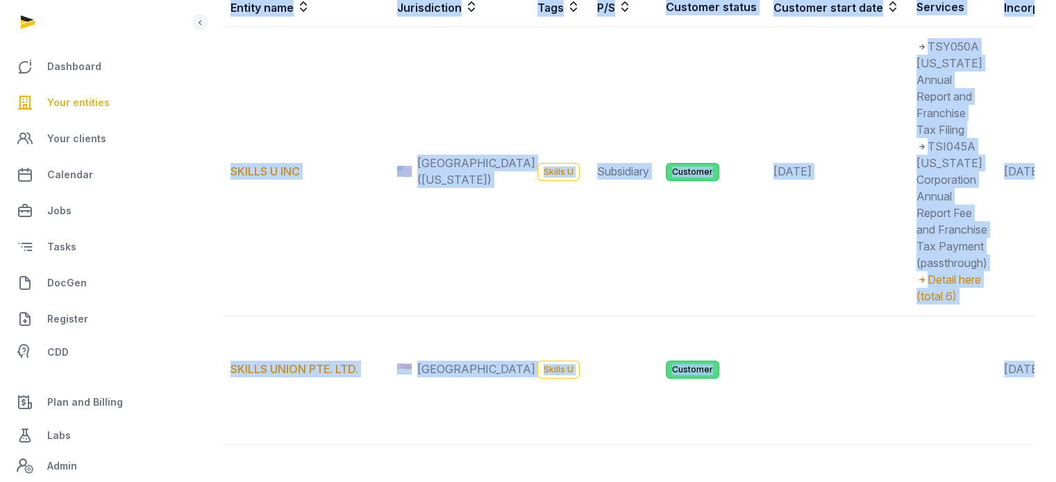
scroll to position [304, 0]
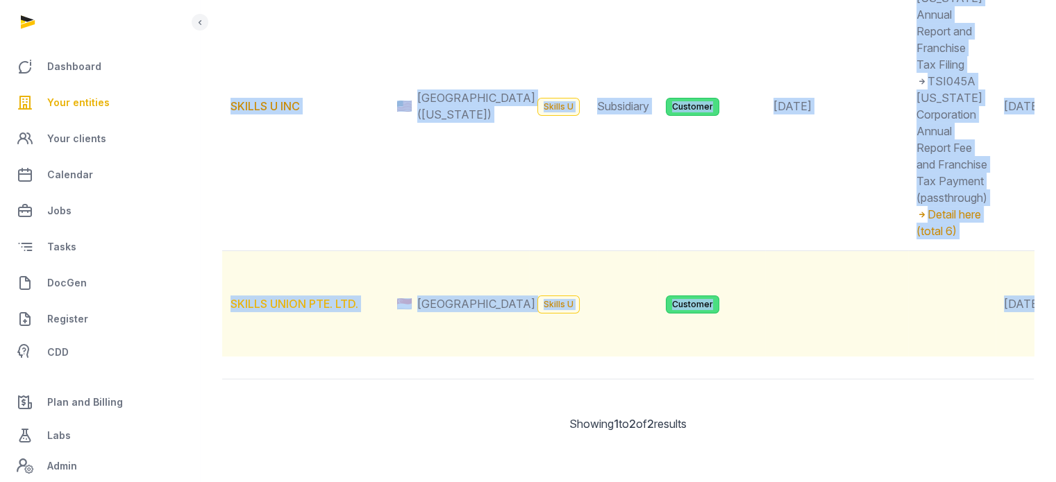
click at [307, 311] on link "SKILLS UNION PTE. LTD." at bounding box center [294, 304] width 128 height 14
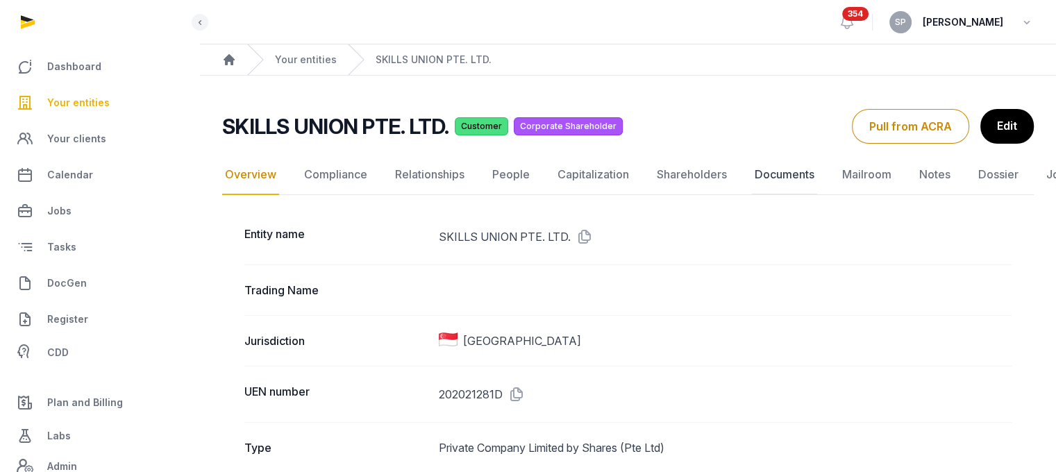
click at [786, 181] on link "Documents" at bounding box center [784, 175] width 65 height 40
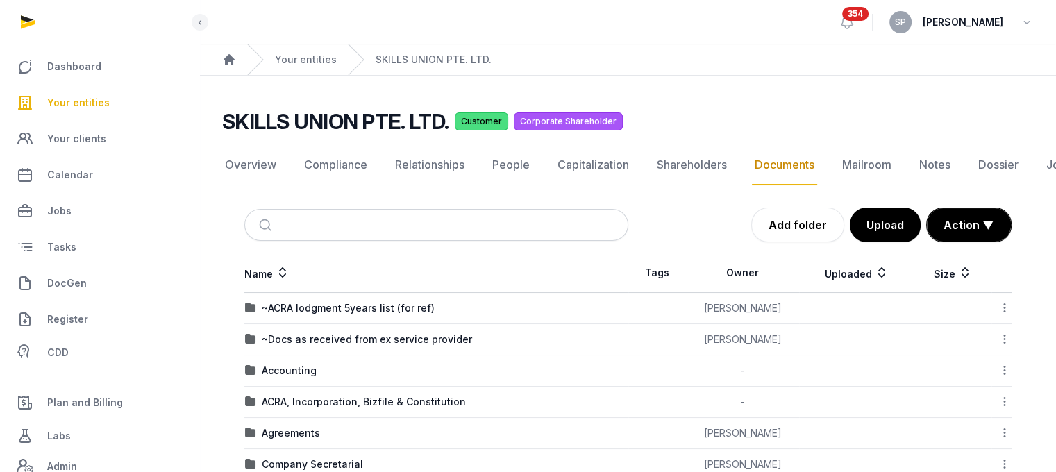
scroll to position [157, 0]
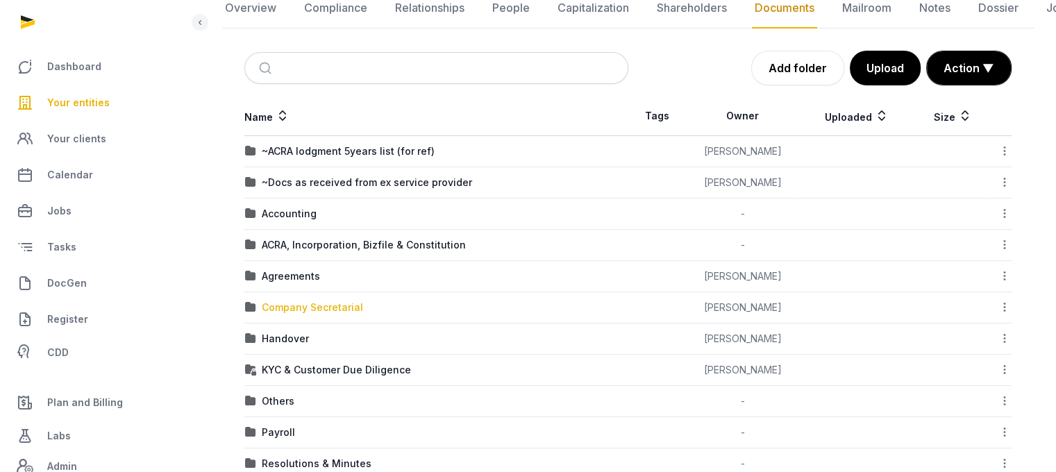
click at [346, 305] on div "Company Secretarial" at bounding box center [312, 308] width 101 height 14
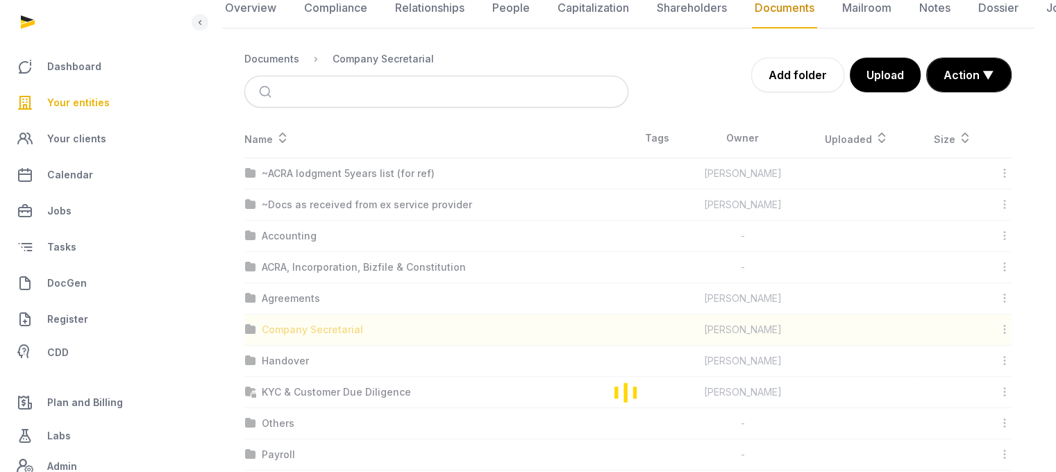
scroll to position [10, 0]
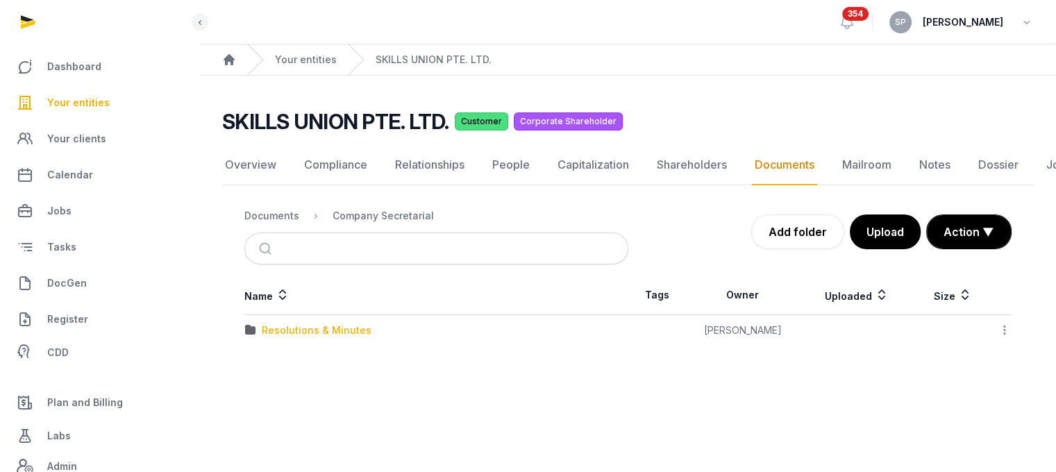
click at [346, 323] on div "Resolutions & Minutes" at bounding box center [317, 330] width 110 height 14
click at [274, 355] on div "2025" at bounding box center [274, 362] width 24 height 14
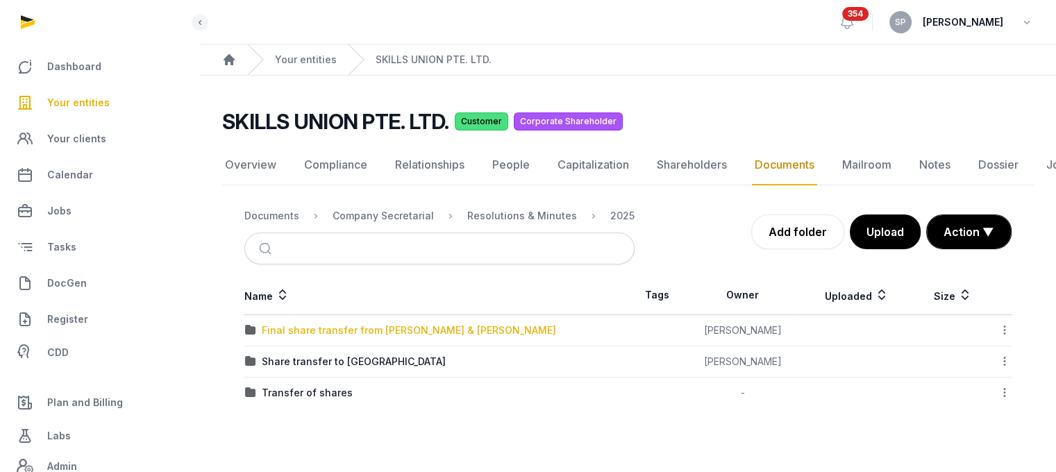
click at [330, 323] on div "Final share transfer from [PERSON_NAME] & [PERSON_NAME]" at bounding box center [409, 330] width 294 height 14
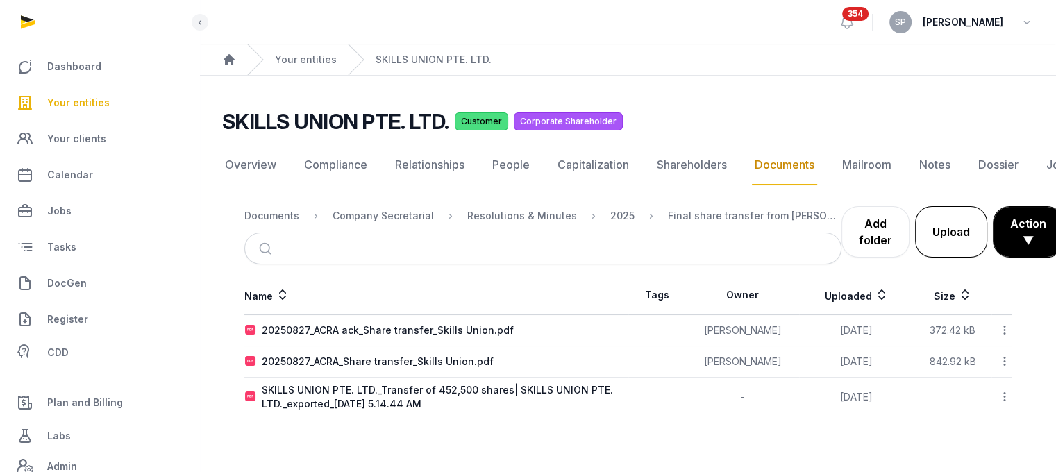
click at [938, 219] on button "Upload" at bounding box center [951, 231] width 72 height 51
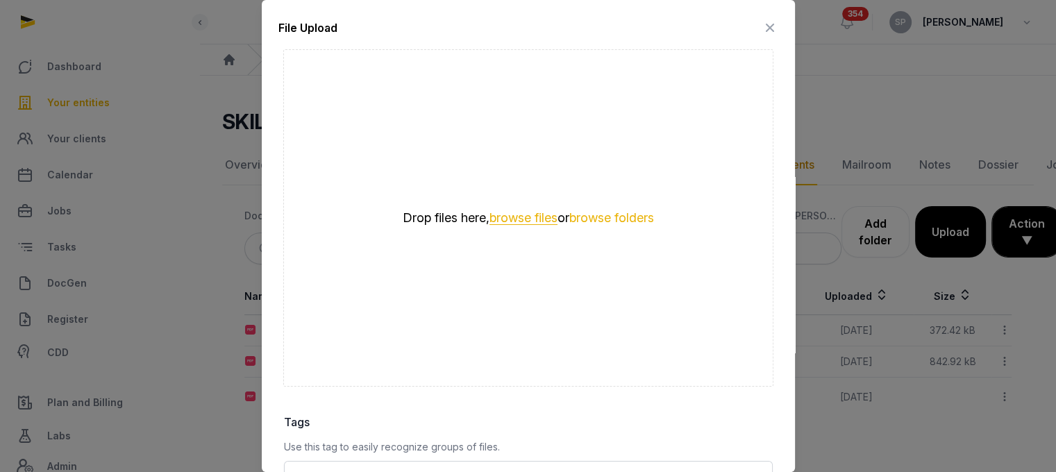
click at [508, 212] on button "browse files" at bounding box center [523, 218] width 68 height 13
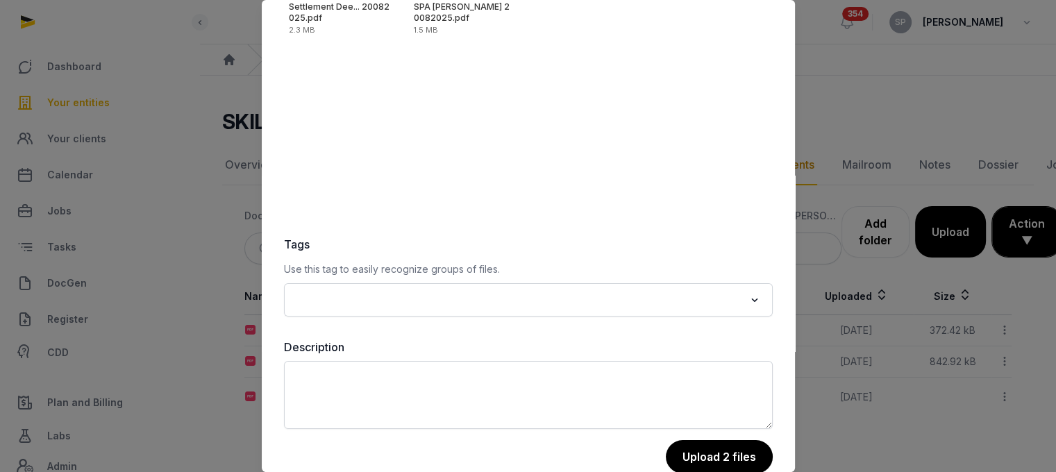
scroll to position [196, 0]
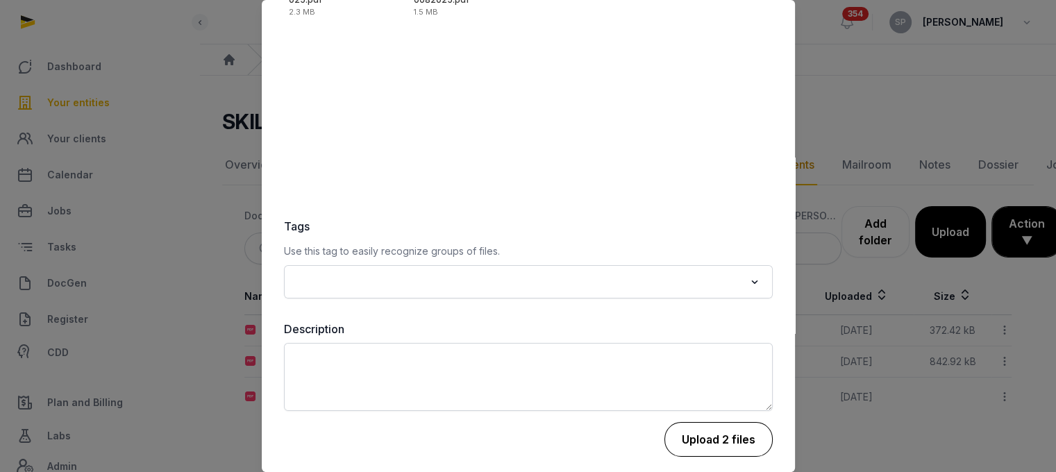
click at [733, 442] on button "Upload 2 files" at bounding box center [718, 439] width 108 height 35
